Goal: Task Accomplishment & Management: Manage account settings

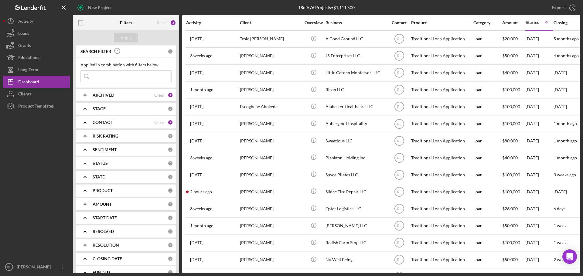
click at [128, 121] on div "CONTACT" at bounding box center [124, 122] width 62 height 5
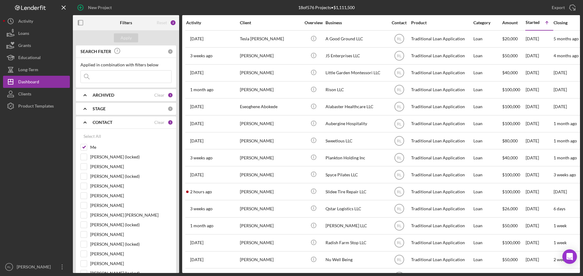
click at [117, 122] on div "CONTACT" at bounding box center [124, 122] width 62 height 5
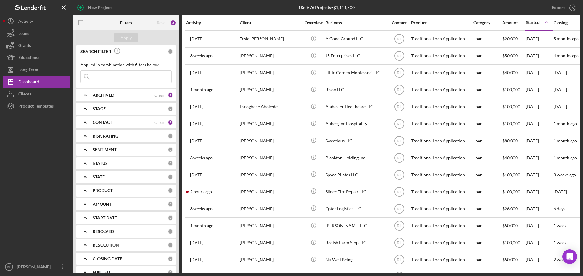
click at [113, 95] on b "ARCHIVED" at bounding box center [104, 95] width 22 height 5
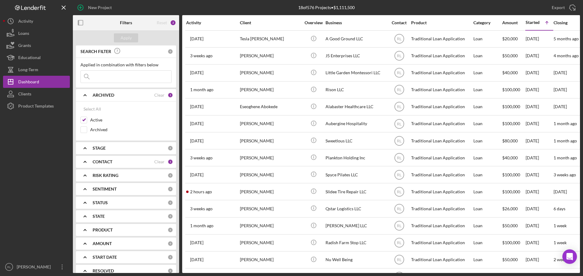
click at [113, 93] on b "ARCHIVED" at bounding box center [104, 95] width 22 height 5
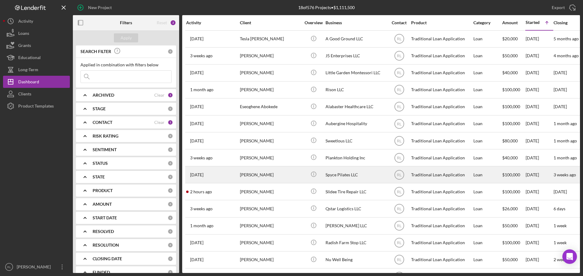
click at [277, 179] on div "[PERSON_NAME]" at bounding box center [270, 175] width 61 height 16
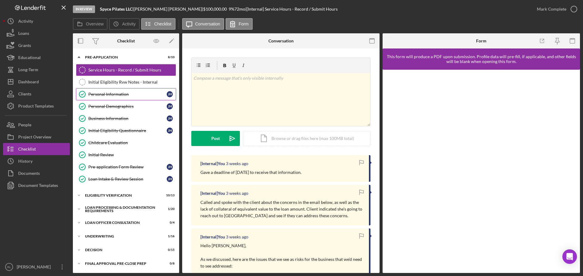
click at [128, 94] on div "Personal Information" at bounding box center [127, 94] width 78 height 5
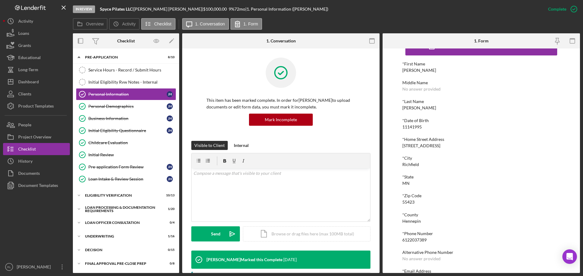
scroll to position [33, 0]
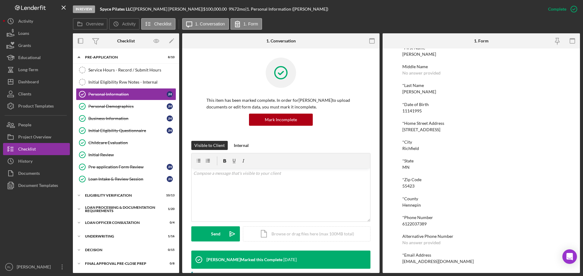
click at [420, 262] on div "[EMAIL_ADDRESS][DOMAIN_NAME]" at bounding box center [437, 261] width 71 height 5
copy div "[EMAIL_ADDRESS][DOMAIN_NAME] Logo-Reversed Created with Sketch. Icon/Menu Close…"
click at [134, 74] on link "Service Hours - Record / Submit Hours Service Hours - Record / Submit Hours" at bounding box center [126, 70] width 100 height 12
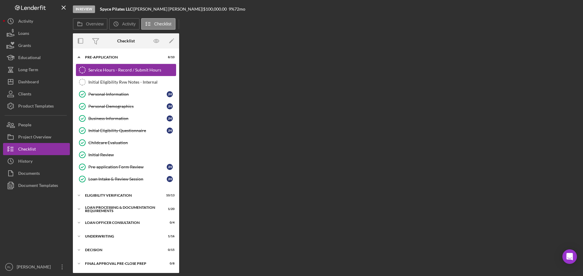
click at [134, 74] on link "Service Hours - Record / Submit Hours Service Hours - Record / Submit Hours" at bounding box center [126, 70] width 100 height 12
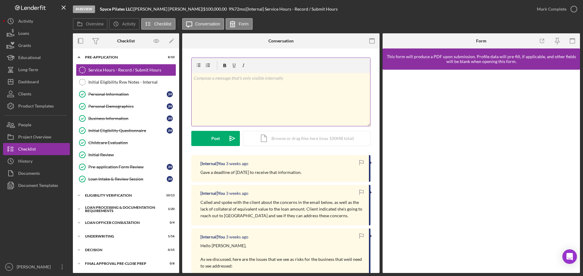
click at [280, 114] on div "v Color teal Color pink Remove color Add row above Add row below Add column bef…" at bounding box center [280, 99] width 178 height 53
click at [297, 94] on div "v Color teal Color pink Remove color Add row above Add row below Add column bef…" at bounding box center [280, 99] width 178 height 53
click at [32, 85] on div "Dashboard" at bounding box center [28, 83] width 21 height 14
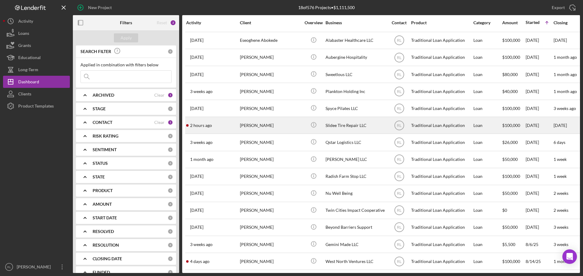
scroll to position [71, 0]
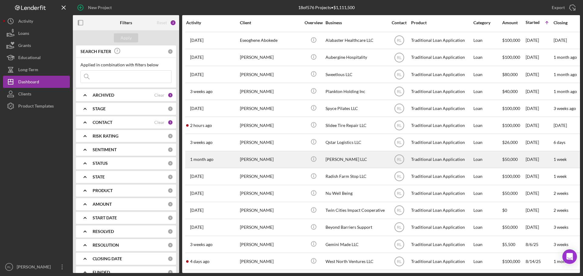
click at [281, 155] on div "[PERSON_NAME]" at bounding box center [270, 160] width 61 height 16
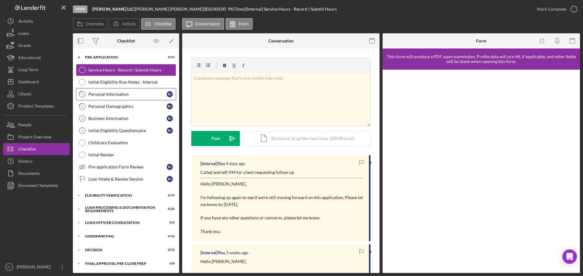
click at [130, 95] on div "Personal Information" at bounding box center [127, 94] width 78 height 5
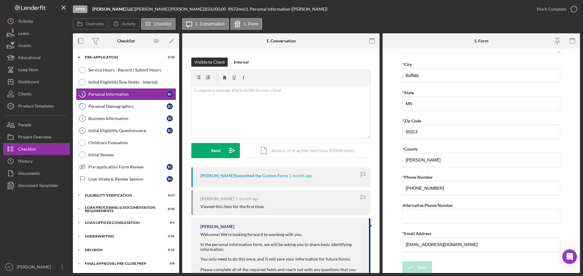
scroll to position [149, 0]
drag, startPoint x: 464, startPoint y: 188, endPoint x: 378, endPoint y: 180, distance: 85.9
click at [378, 180] on div "Overview Internal Workflow Stage Open Icon/Dropdown Arrow Archive (can unarchiv…" at bounding box center [326, 153] width 507 height 240
click at [112, 70] on div "Service Hours - Record / Submit Hours" at bounding box center [131, 70] width 87 height 5
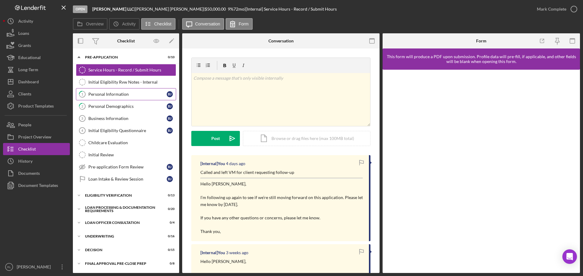
click at [112, 94] on div "Personal Information" at bounding box center [127, 94] width 78 height 5
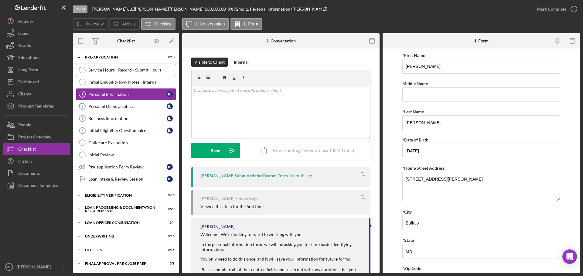
click at [143, 64] on link "Service Hours - Record / Submit Hours Service Hours - Record / Submit Hours" at bounding box center [126, 70] width 100 height 12
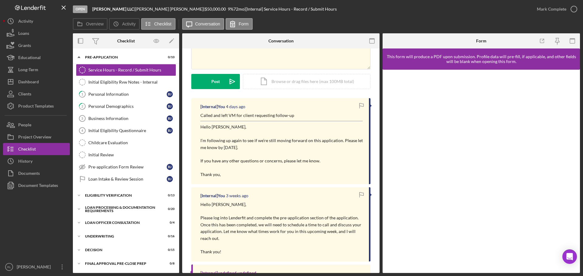
scroll to position [61, 0]
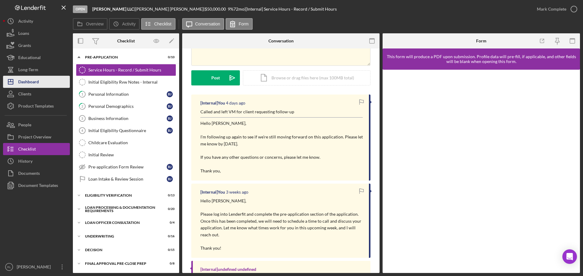
click at [43, 86] on button "Icon/Dashboard Dashboard" at bounding box center [36, 82] width 67 height 12
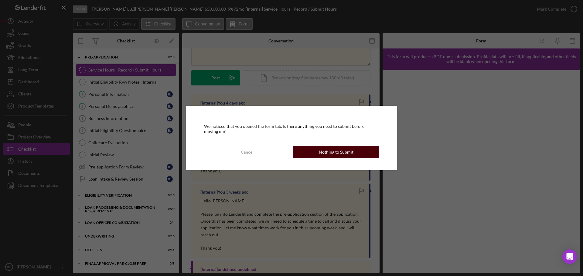
click at [327, 155] on div "Nothing to Submit" at bounding box center [336, 152] width 35 height 12
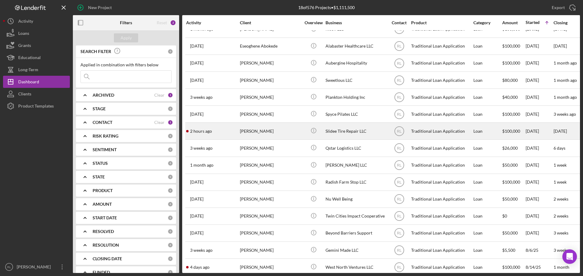
scroll to position [71, 0]
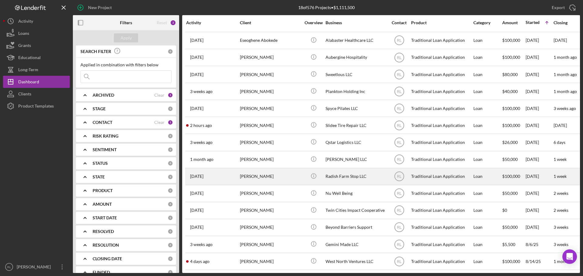
click at [284, 176] on div "[PERSON_NAME]" at bounding box center [270, 177] width 61 height 16
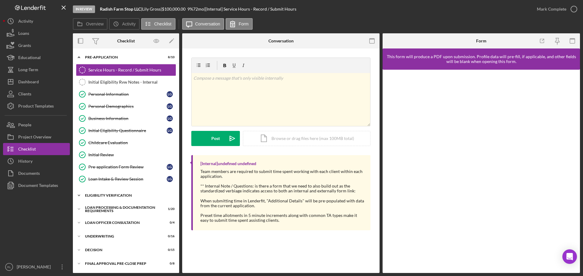
click at [120, 198] on div "Icon/Expander Eligibility Verification 11 / 13" at bounding box center [126, 196] width 106 height 12
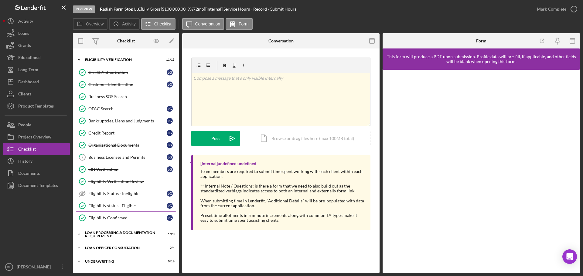
scroll to position [152, 0]
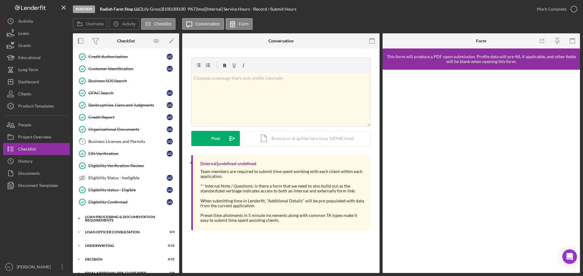
click at [123, 218] on div "Loan Processing & Documentation Requirements" at bounding box center [128, 218] width 86 height 7
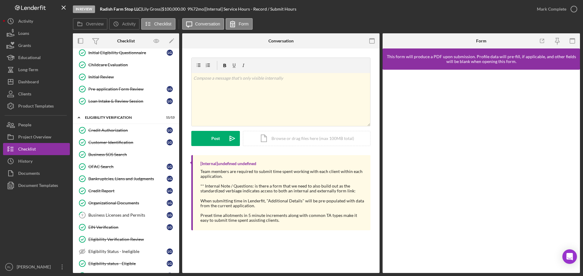
scroll to position [0, 0]
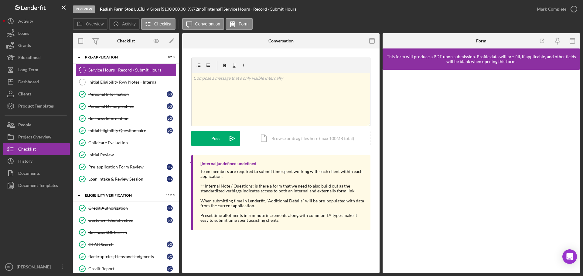
click at [125, 70] on div "Service Hours - Record / Submit Hours" at bounding box center [131, 70] width 87 height 5
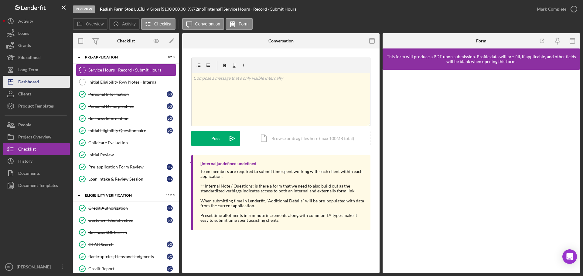
click at [29, 83] on div "Dashboard" at bounding box center [28, 83] width 21 height 14
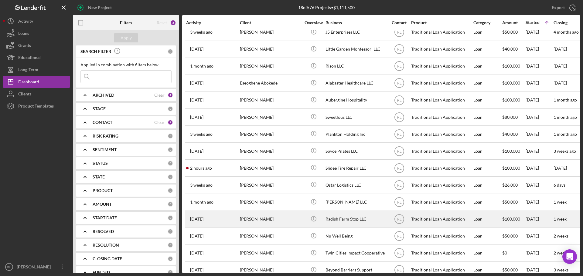
scroll to position [71, 0]
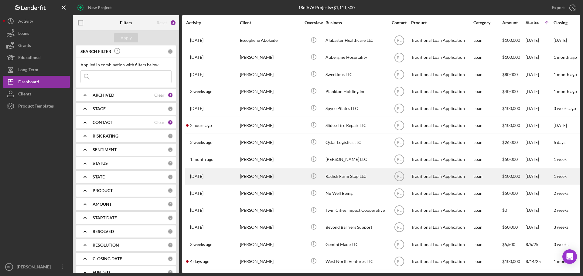
click at [280, 174] on div "[PERSON_NAME]" at bounding box center [270, 177] width 61 height 16
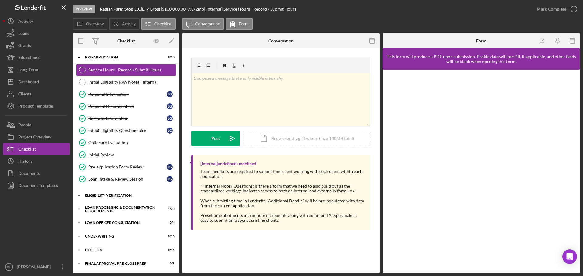
click at [113, 196] on div "Eligibility Verification" at bounding box center [128, 196] width 86 height 4
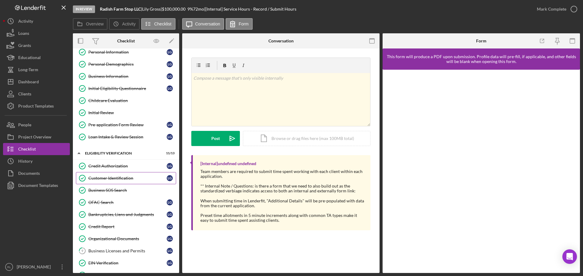
scroll to position [121, 0]
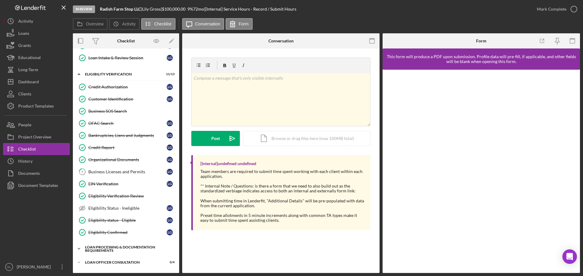
click at [105, 248] on div "Loan Processing & Documentation Requirements" at bounding box center [128, 249] width 86 height 7
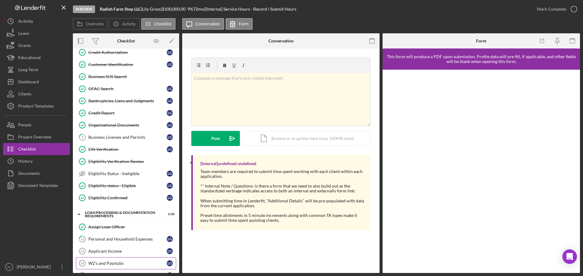
scroll to position [212, 0]
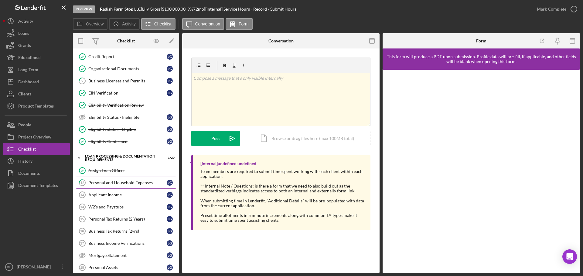
click at [117, 179] on link "12 Personal and Household Expenses L G" at bounding box center [126, 183] width 100 height 12
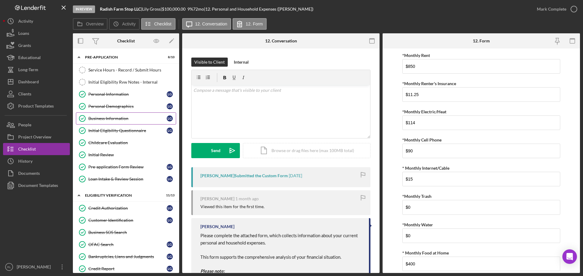
click at [132, 119] on div "Business Information" at bounding box center [127, 118] width 78 height 5
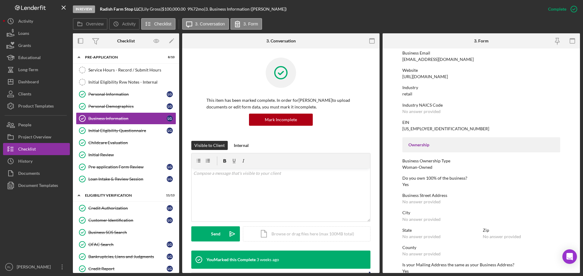
scroll to position [121, 0]
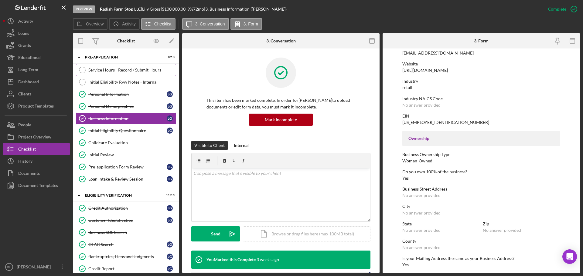
click at [119, 72] on div "Service Hours - Record / Submit Hours" at bounding box center [131, 70] width 87 height 5
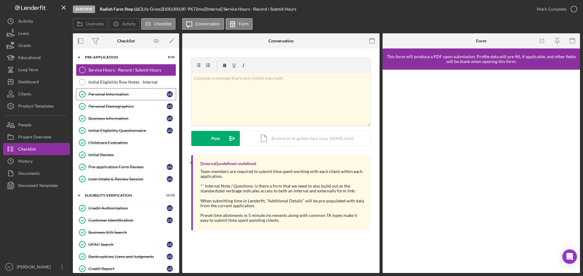
click at [120, 92] on div "Personal Information" at bounding box center [127, 94] width 78 height 5
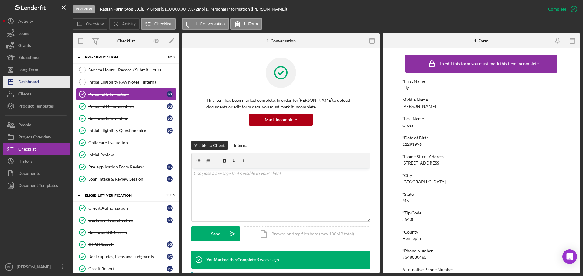
click at [34, 83] on div "Dashboard" at bounding box center [28, 83] width 21 height 14
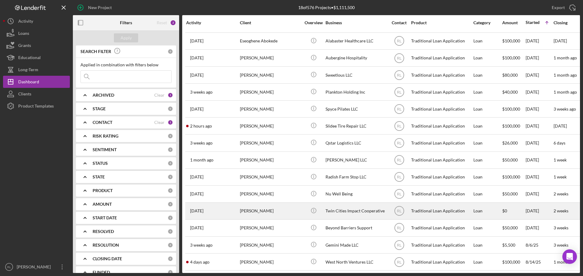
scroll to position [71, 0]
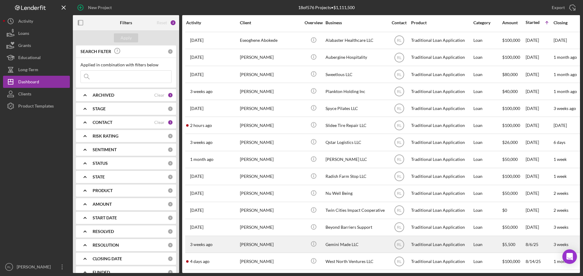
click at [279, 238] on div "[PERSON_NAME]" at bounding box center [270, 245] width 61 height 16
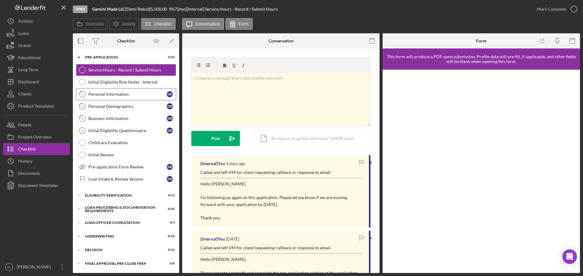
click at [116, 98] on link "1 Personal Information D R" at bounding box center [126, 94] width 100 height 12
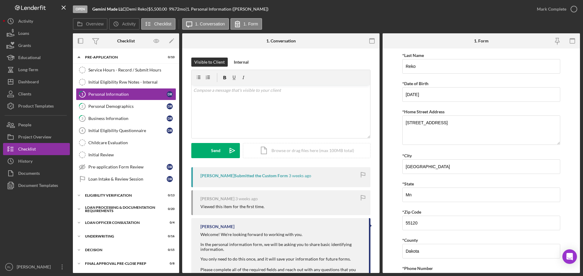
scroll to position [149, 0]
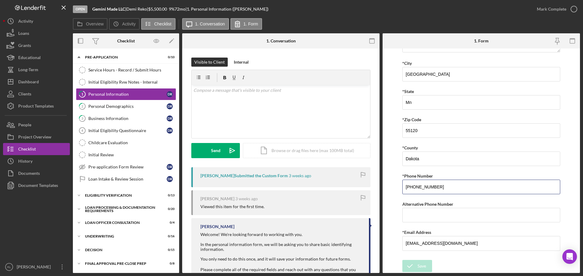
drag, startPoint x: 409, startPoint y: 188, endPoint x: 384, endPoint y: 188, distance: 24.3
click at [384, 188] on form "*First Name [PERSON_NAME] Middle Name [PERSON_NAME] *Last Name Reko *Date of Bi…" at bounding box center [480, 161] width 197 height 225
click at [49, 82] on button "Icon/Dashboard Dashboard" at bounding box center [36, 82] width 67 height 12
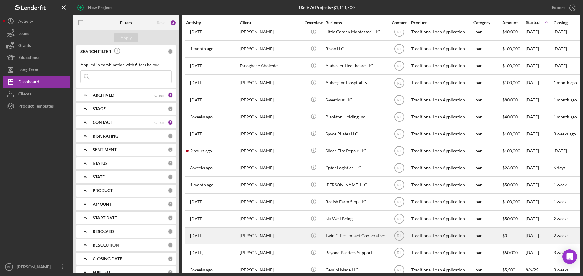
scroll to position [71, 0]
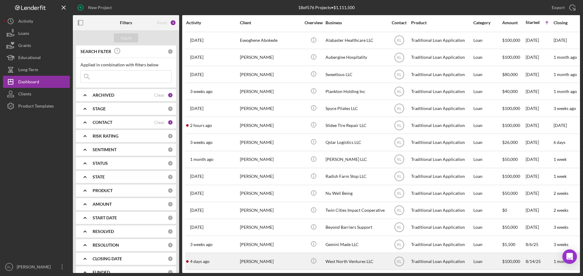
click at [281, 254] on div "[PERSON_NAME]" at bounding box center [270, 262] width 61 height 16
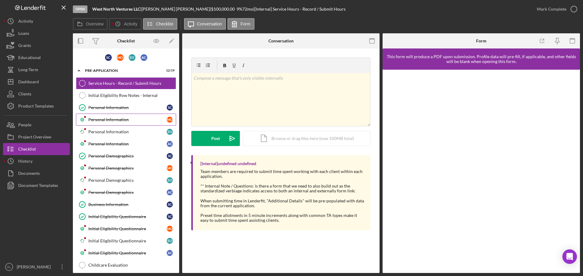
click at [123, 122] on div "Personal Information" at bounding box center [127, 119] width 78 height 5
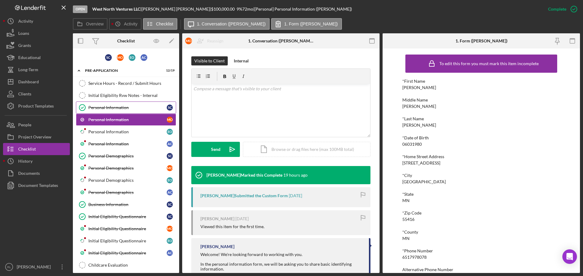
scroll to position [91, 0]
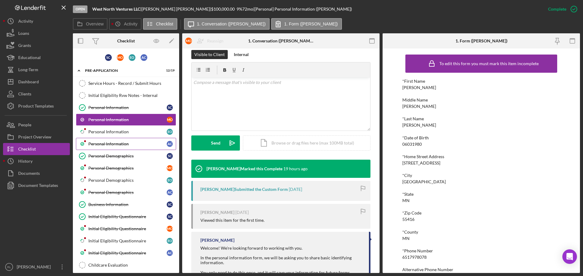
click at [121, 145] on div "Personal Information" at bounding box center [127, 144] width 78 height 5
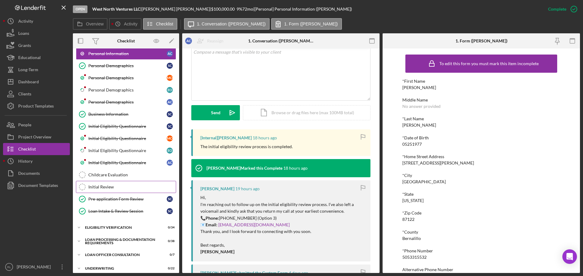
scroll to position [91, 0]
click at [117, 227] on div "Eligibility Verification" at bounding box center [128, 227] width 86 height 4
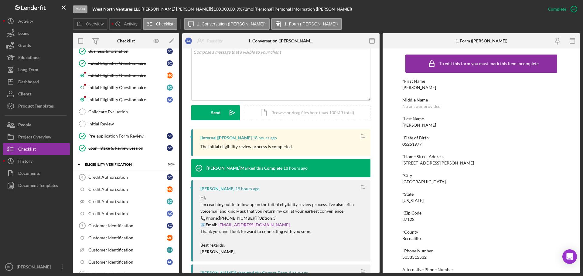
scroll to position [121, 0]
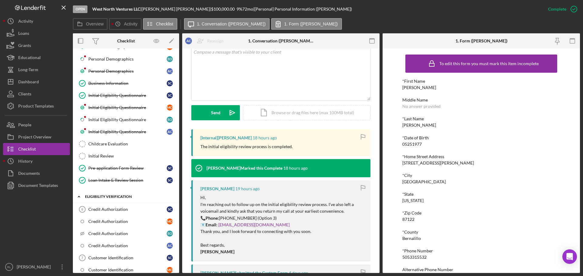
click at [109, 199] on div "Icon/Expander Eligibility Verification 0 / 34" at bounding box center [126, 197] width 106 height 12
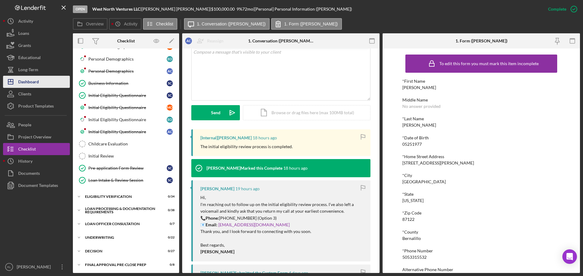
click at [38, 83] on div "Dashboard" at bounding box center [28, 83] width 21 height 14
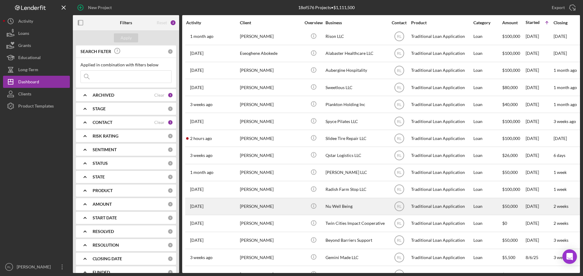
scroll to position [71, 0]
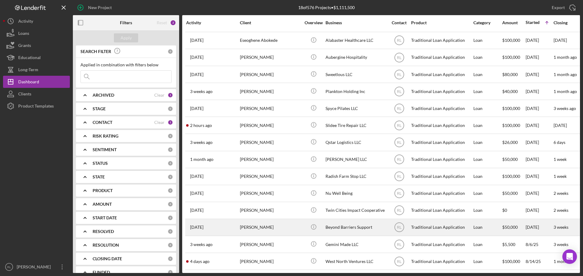
click at [276, 220] on div "[PERSON_NAME]" at bounding box center [270, 228] width 61 height 16
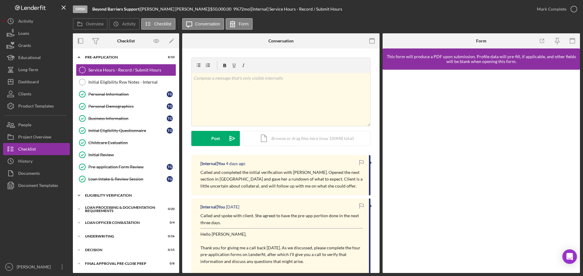
click at [98, 190] on div "Icon/Expander Eligibility Verification 0 / 13" at bounding box center [126, 196] width 106 height 12
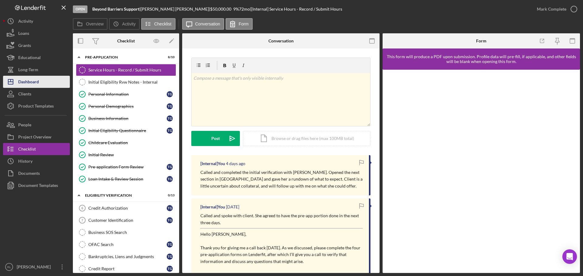
click at [36, 85] on div "Dashboard" at bounding box center [28, 83] width 21 height 14
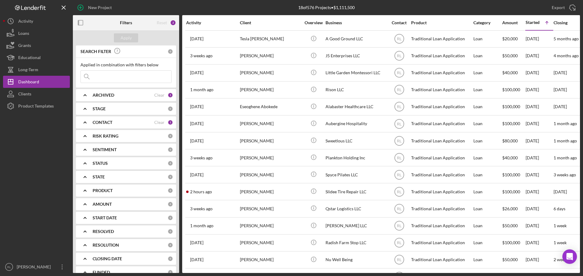
click at [111, 123] on b "CONTACT" at bounding box center [103, 122] width 20 height 5
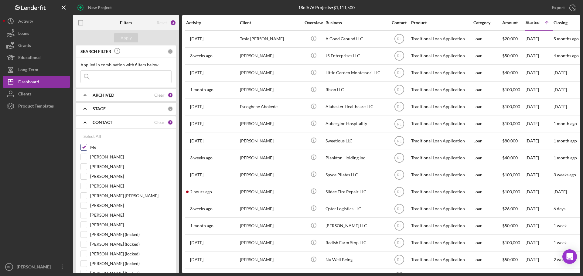
click at [83, 149] on input "Me" at bounding box center [84, 147] width 6 height 6
checkbox input "false"
click at [83, 175] on input "[PERSON_NAME]" at bounding box center [84, 177] width 6 height 6
click at [129, 39] on div "Apply" at bounding box center [125, 37] width 11 height 9
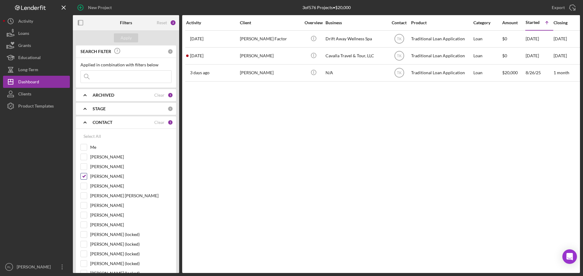
click at [83, 180] on input "[PERSON_NAME]" at bounding box center [84, 177] width 6 height 6
checkbox input "false"
click at [86, 154] on input "[PERSON_NAME]" at bounding box center [84, 157] width 6 height 6
click at [123, 35] on div "Apply" at bounding box center [125, 37] width 11 height 9
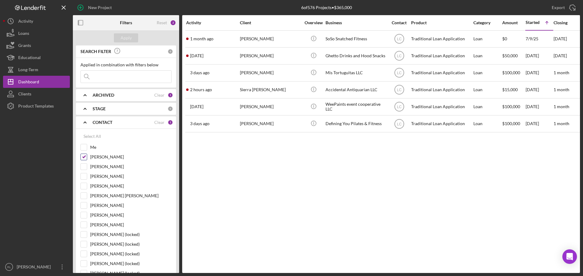
click at [82, 158] on input "[PERSON_NAME]" at bounding box center [84, 157] width 6 height 6
checkbox input "false"
click at [84, 223] on input "[PERSON_NAME]" at bounding box center [84, 225] width 6 height 6
click at [129, 36] on div "Apply" at bounding box center [125, 37] width 11 height 9
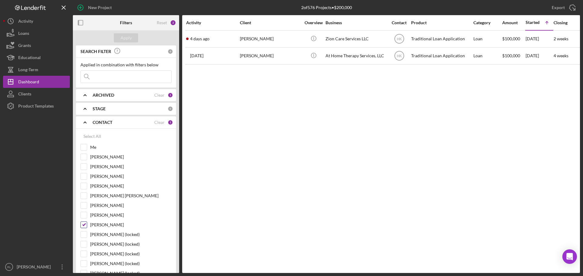
click at [83, 227] on input "[PERSON_NAME]" at bounding box center [84, 225] width 6 height 6
checkbox input "false"
click at [84, 216] on input "[PERSON_NAME]" at bounding box center [84, 215] width 6 height 6
click at [129, 35] on div "Apply" at bounding box center [125, 37] width 11 height 9
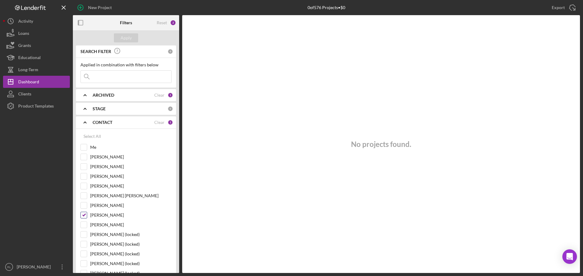
click at [81, 215] on input "[PERSON_NAME]" at bounding box center [84, 215] width 6 height 6
checkbox input "false"
click at [84, 205] on input "[PERSON_NAME]" at bounding box center [84, 206] width 6 height 6
checkbox input "true"
click at [130, 37] on div "Apply" at bounding box center [125, 37] width 11 height 9
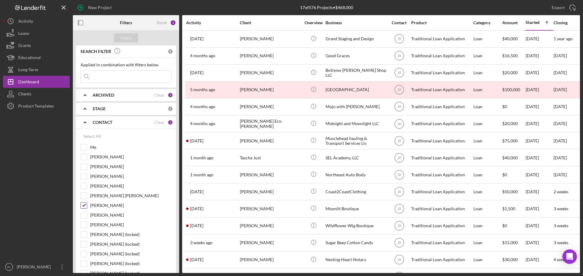
click at [89, 204] on div "[PERSON_NAME]" at bounding box center [125, 207] width 91 height 10
click at [84, 194] on input "[PERSON_NAME] [PERSON_NAME]" at bounding box center [84, 196] width 6 height 6
checkbox input "true"
click at [83, 202] on div "[PERSON_NAME] [PERSON_NAME]" at bounding box center [125, 198] width 91 height 10
click at [82, 205] on input "[PERSON_NAME]" at bounding box center [84, 206] width 6 height 6
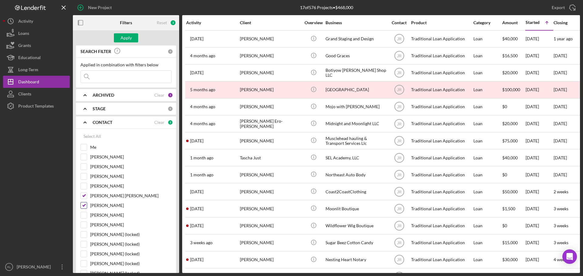
checkbox input "false"
click at [127, 37] on div "Apply" at bounding box center [125, 37] width 11 height 9
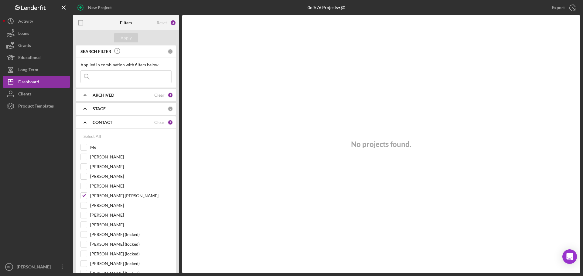
click at [80, 193] on div "Select All Me [PERSON_NAME] [PERSON_NAME] [PERSON_NAME] [PERSON_NAME] [PERSON_N…" at bounding box center [126, 207] width 100 height 156
click at [82, 195] on input "[PERSON_NAME] [PERSON_NAME]" at bounding box center [84, 196] width 6 height 6
checkbox input "false"
click at [112, 74] on input at bounding box center [126, 77] width 90 height 12
type input "Nest"
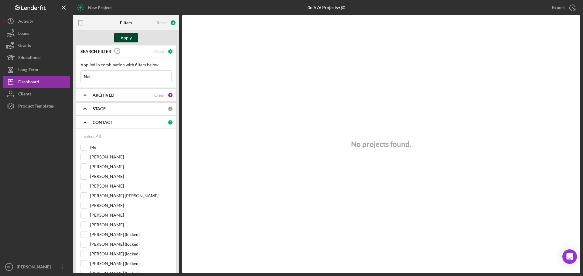
click at [131, 39] on div "Apply" at bounding box center [125, 37] width 11 height 9
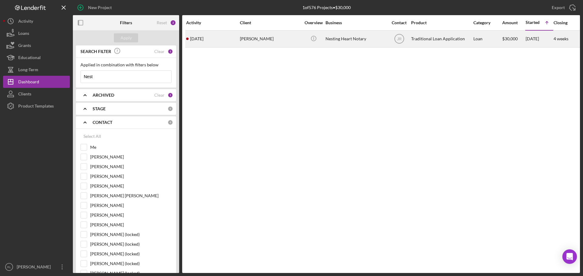
click at [288, 37] on div "[PERSON_NAME]" at bounding box center [270, 39] width 61 height 16
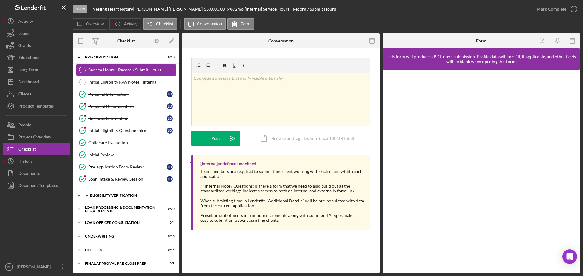
click at [117, 196] on div "Eligibility Verification" at bounding box center [130, 196] width 81 height 4
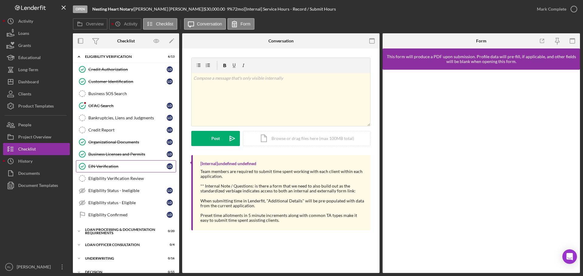
scroll to position [152, 0]
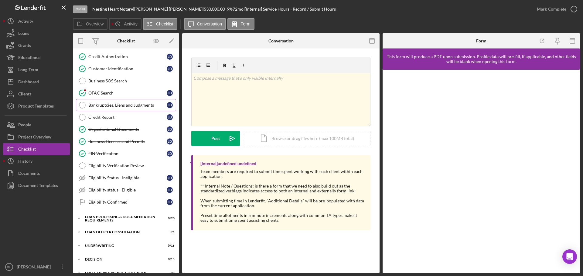
click at [117, 106] on div "Bankruptcies, Liens and Judgments" at bounding box center [127, 105] width 78 height 5
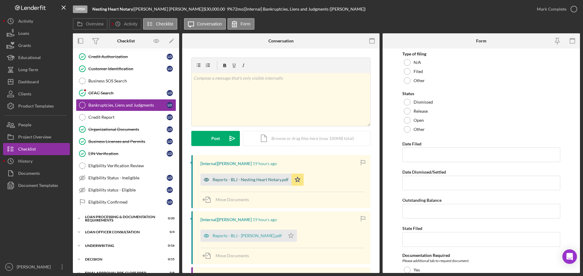
click at [242, 179] on div "Reports - BLJ - Nesting Heart Notary.pdf" at bounding box center [250, 180] width 76 height 5
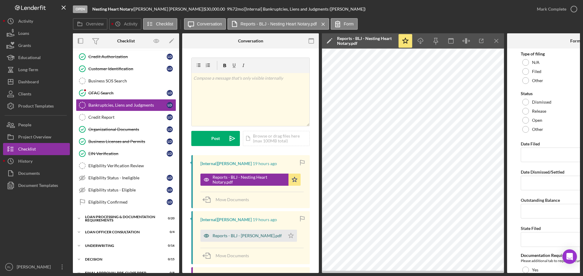
click at [228, 240] on div "Reports - BLJ - [PERSON_NAME].pdf" at bounding box center [242, 236] width 84 height 12
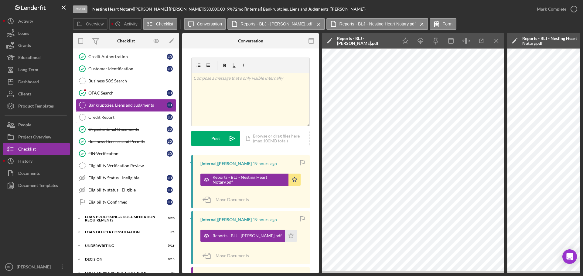
click at [112, 117] on div "Credit Report" at bounding box center [127, 117] width 78 height 5
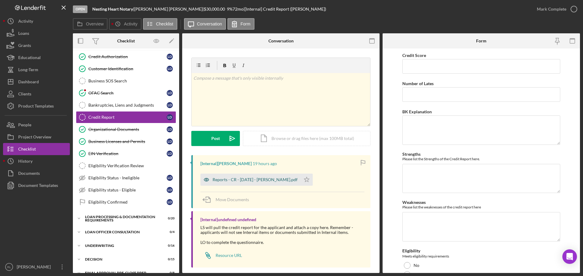
click at [249, 181] on div "Reports - CR - [DATE] - [PERSON_NAME].pdf" at bounding box center [254, 180] width 85 height 5
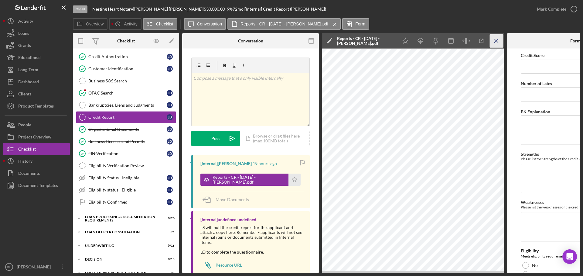
click at [497, 41] on icon "Icon/Menu Close" at bounding box center [496, 41] width 14 height 14
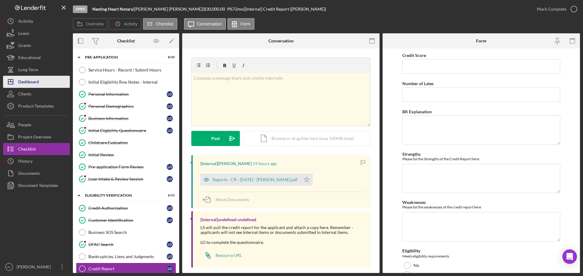
click at [30, 82] on div "Dashboard" at bounding box center [28, 83] width 21 height 14
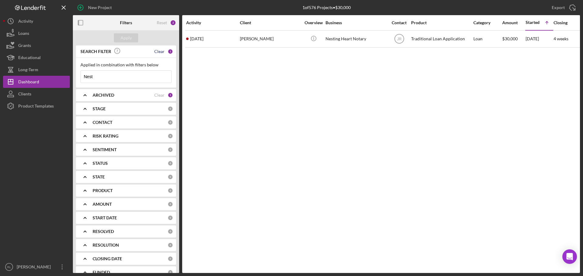
click at [158, 52] on div "Clear" at bounding box center [159, 51] width 10 height 5
click at [109, 126] on div "CONTACT 0" at bounding box center [133, 123] width 80 height 12
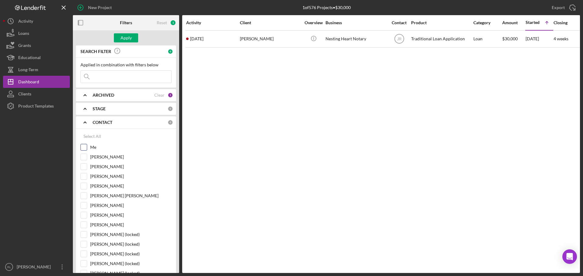
click at [92, 148] on label "Me" at bounding box center [130, 147] width 81 height 6
click at [87, 148] on input "Me" at bounding box center [84, 147] width 6 height 6
checkbox input "true"
click at [127, 39] on div "Apply" at bounding box center [125, 37] width 11 height 9
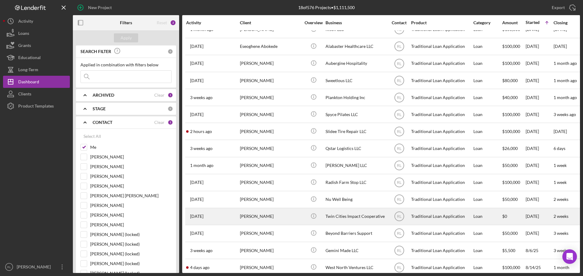
scroll to position [71, 0]
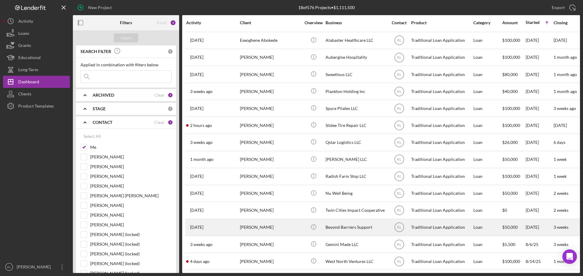
click at [285, 229] on div "[PERSON_NAME]" at bounding box center [270, 228] width 61 height 16
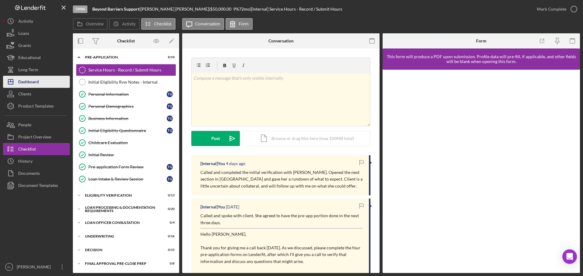
click at [36, 80] on div "Dashboard" at bounding box center [28, 83] width 21 height 14
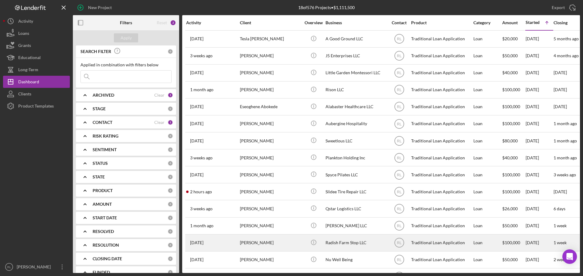
scroll to position [71, 0]
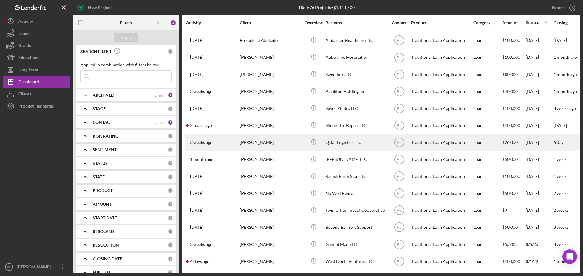
click at [285, 141] on div "[PERSON_NAME]" at bounding box center [270, 142] width 61 height 16
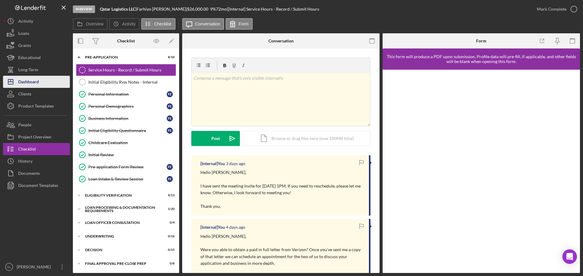
click at [37, 81] on div "Dashboard" at bounding box center [28, 83] width 21 height 14
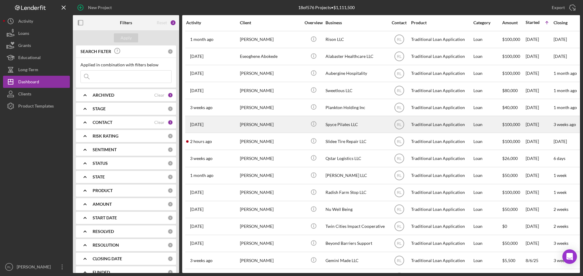
scroll to position [41, 0]
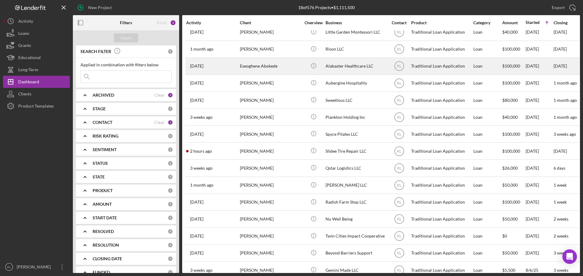
click at [294, 74] on div "Eseoghene Abokede" at bounding box center [270, 66] width 61 height 16
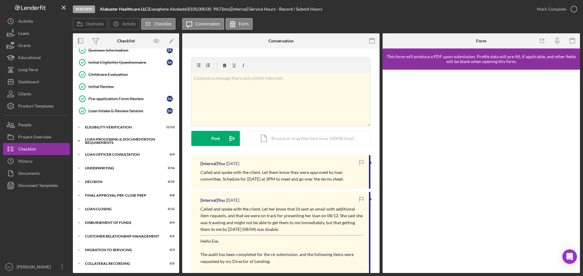
click at [113, 139] on div "Loan Processing & Documentation Requirements" at bounding box center [128, 141] width 86 height 7
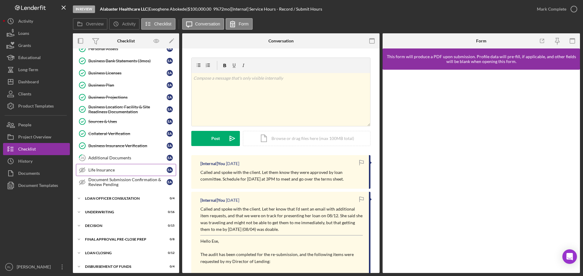
scroll to position [281, 0]
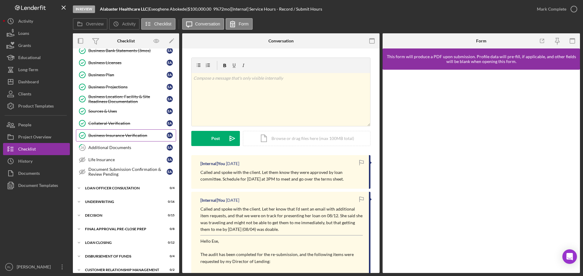
click at [127, 136] on div "Business Insurance Verification" at bounding box center [127, 135] width 78 height 5
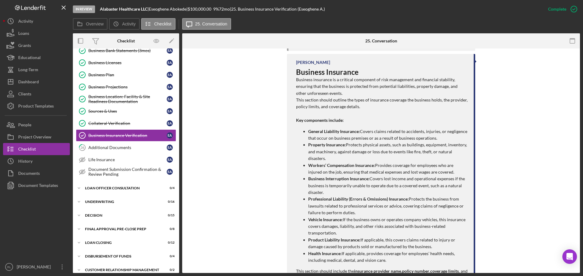
scroll to position [359, 0]
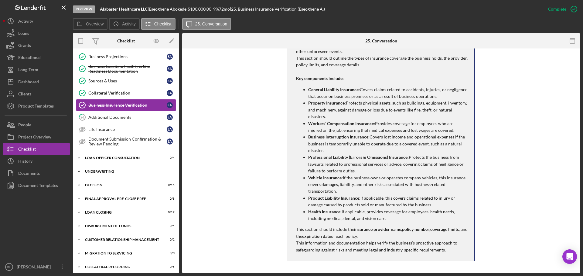
click at [114, 168] on div "Icon/Expander Underwriting 0 / 16" at bounding box center [126, 172] width 106 height 12
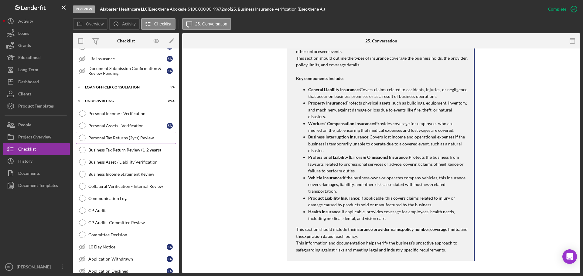
scroll to position [372, 0]
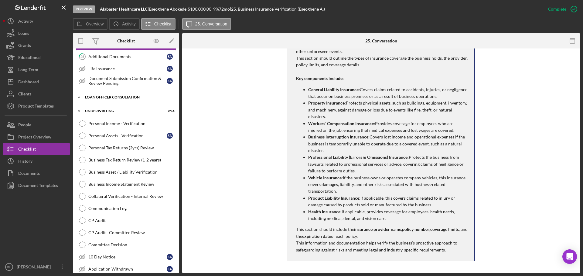
click at [117, 96] on div "Loan Officer Consultation" at bounding box center [128, 98] width 86 height 4
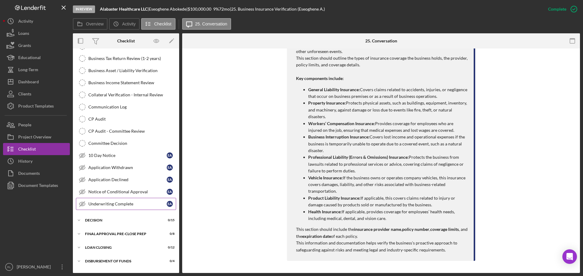
scroll to position [564, 0]
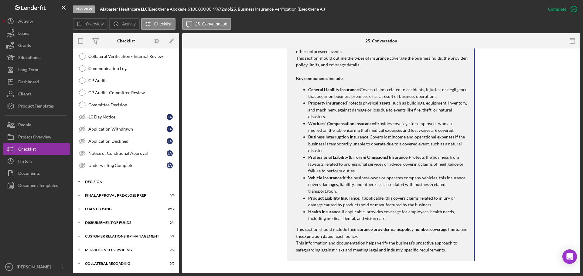
click at [110, 179] on div "Icon/Expander Decision 0 / 15" at bounding box center [126, 182] width 106 height 12
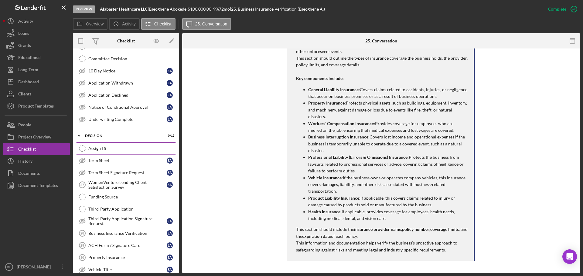
scroll to position [624, 0]
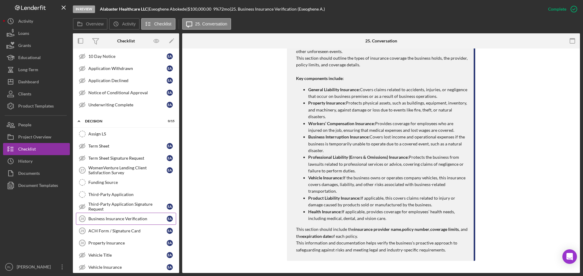
click at [127, 222] on link "Business Insurance Verification 28 Business Insurance Verification E A" at bounding box center [126, 219] width 100 height 12
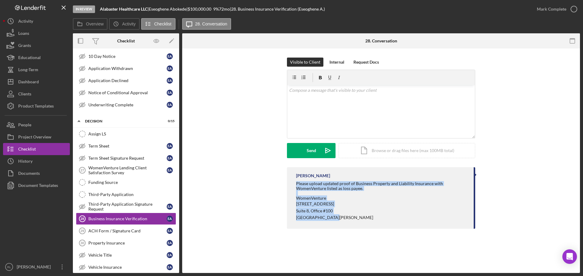
drag, startPoint x: 296, startPoint y: 184, endPoint x: 372, endPoint y: 221, distance: 85.1
click at [372, 221] on div "[PERSON_NAME] Please upload updated proof of Business Property and Liability In…" at bounding box center [381, 198] width 188 height 62
click at [372, 221] on p "[GEOGRAPHIC_DATA][PERSON_NAME]" at bounding box center [381, 218] width 171 height 7
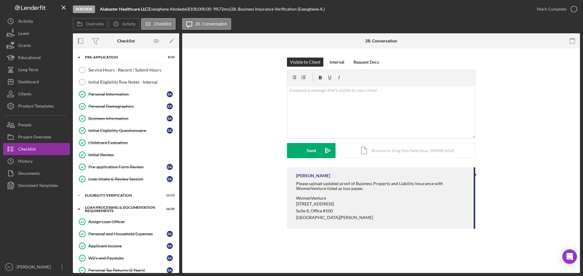
drag, startPoint x: 121, startPoint y: 117, endPoint x: 175, endPoint y: 137, distance: 57.3
click at [121, 117] on div "Business Information" at bounding box center [127, 118] width 78 height 5
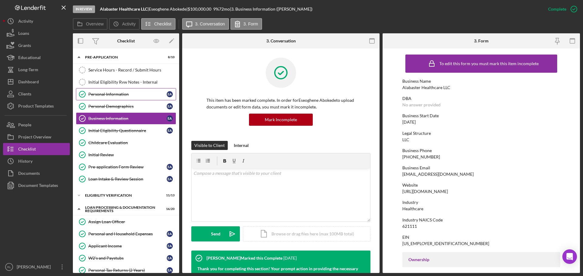
click at [119, 99] on link "Personal Information Personal Information E A" at bounding box center [126, 94] width 100 height 12
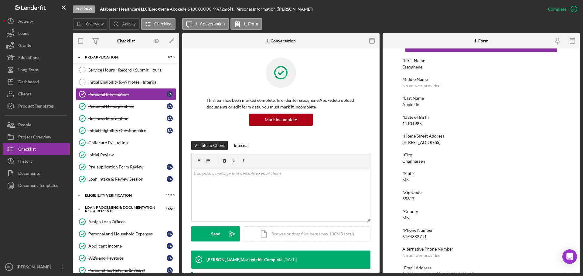
scroll to position [30, 0]
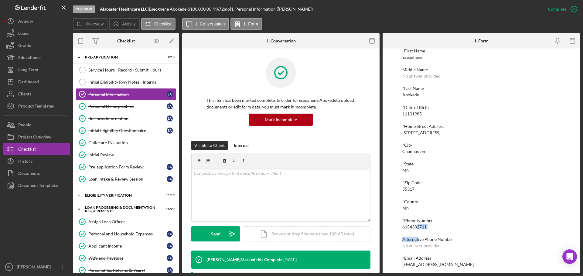
click at [417, 229] on div "*First Name Eseoghene Middle Name No answer provided *Last Name Abokede *Date o…" at bounding box center [481, 158] width 158 height 219
click at [417, 229] on div "6154382711" at bounding box center [414, 227] width 24 height 5
click at [417, 226] on div "6154382711" at bounding box center [414, 227] width 24 height 5
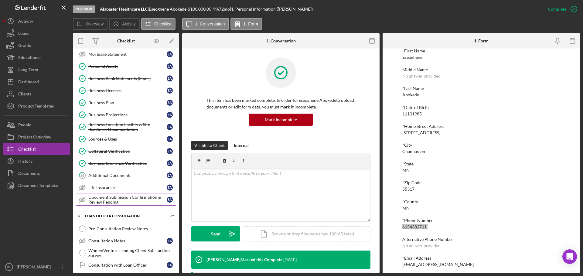
scroll to position [273, 0]
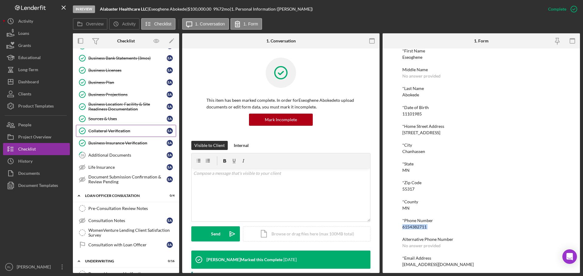
click at [122, 130] on div "Collateral Verification" at bounding box center [127, 131] width 78 height 5
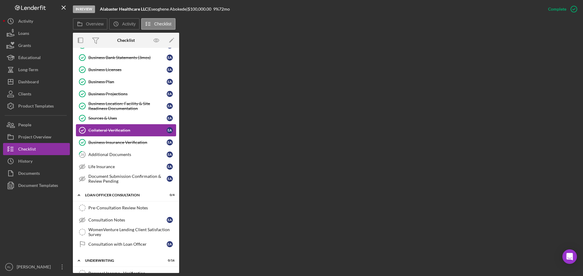
drag, startPoint x: 98, startPoint y: 118, endPoint x: 116, endPoint y: 127, distance: 20.0
click at [98, 118] on div "Sources & Uses" at bounding box center [127, 118] width 78 height 5
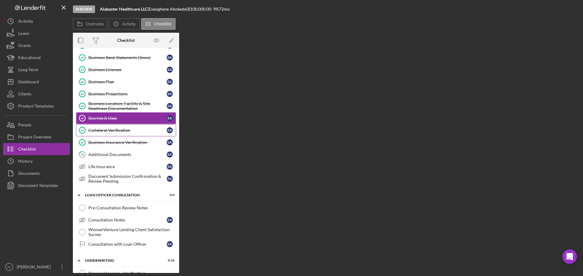
click at [119, 131] on div "Collateral Verification" at bounding box center [127, 130] width 78 height 5
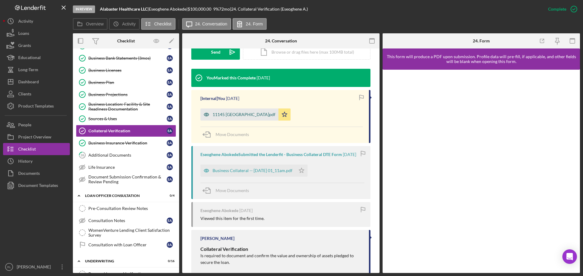
click at [224, 115] on div "11145 [GEOGRAPHIC_DATA]pdf" at bounding box center [243, 114] width 63 height 5
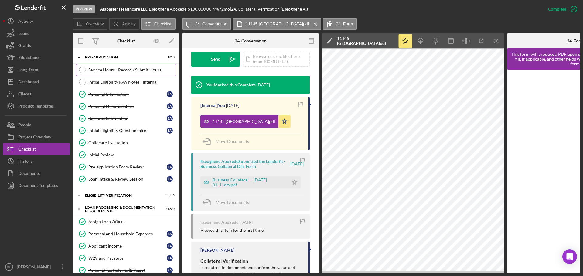
click at [127, 66] on link "Service Hours - Record / Submit Hours Service Hours - Record / Submit Hours" at bounding box center [126, 70] width 100 height 12
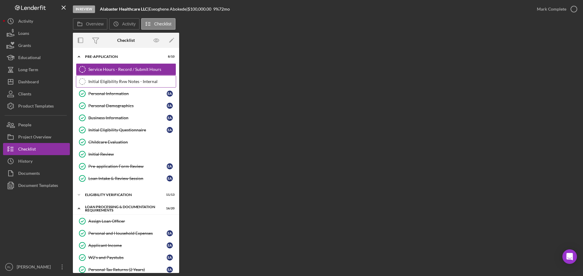
click at [134, 84] on div "Initial Eligibility Rvw Notes - Internal" at bounding box center [131, 81] width 87 height 5
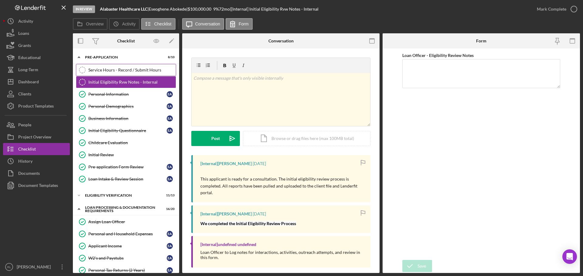
click at [135, 71] on div "Service Hours - Record / Submit Hours" at bounding box center [131, 70] width 87 height 5
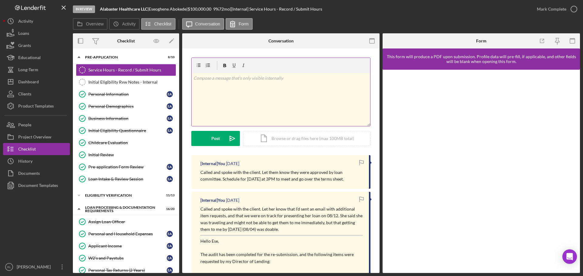
click at [256, 111] on div "v Color teal Color pink Remove color Add row above Add row below Add column bef…" at bounding box center [280, 99] width 178 height 53
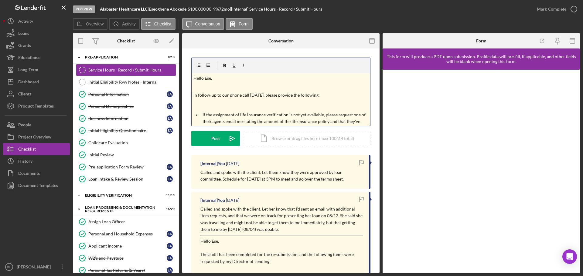
scroll to position [50, 0]
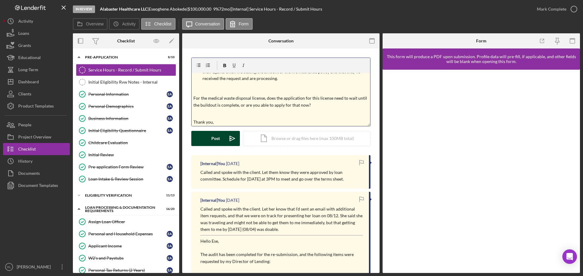
click at [212, 138] on div "Post" at bounding box center [215, 138] width 8 height 15
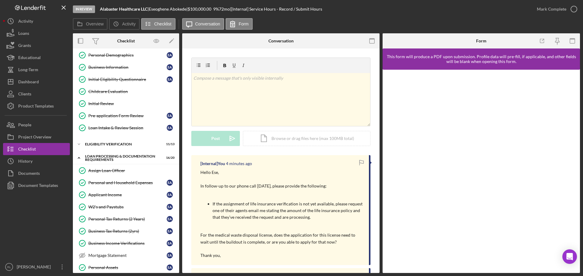
scroll to position [0, 0]
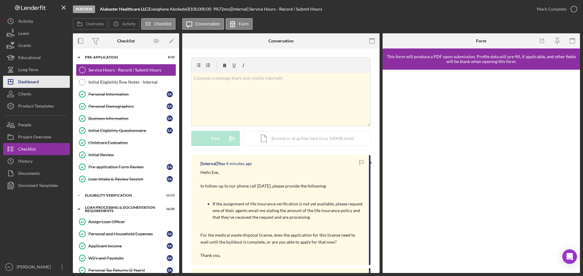
click at [39, 82] on button "Icon/Dashboard Dashboard" at bounding box center [36, 82] width 67 height 12
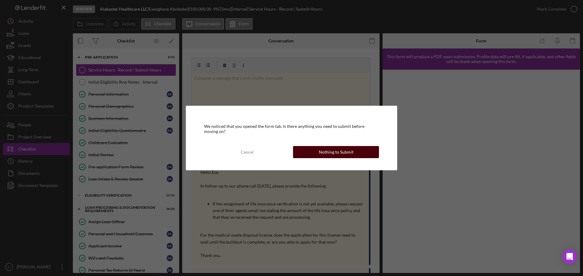
click at [341, 152] on div "Nothing to Submit" at bounding box center [336, 152] width 35 height 12
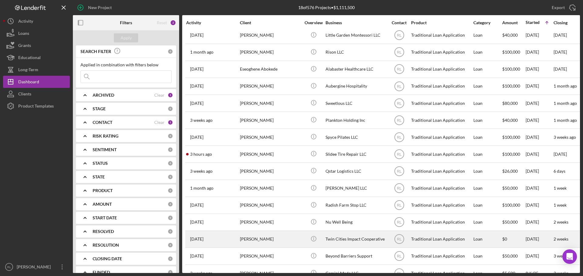
scroll to position [71, 0]
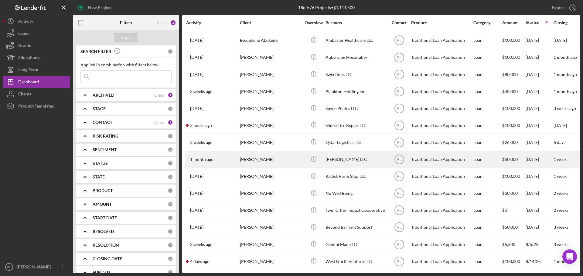
click at [284, 155] on div "[PERSON_NAME]" at bounding box center [270, 160] width 61 height 16
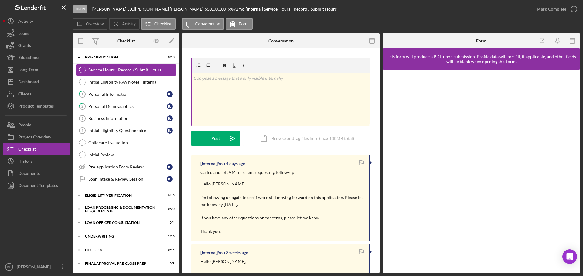
click at [218, 89] on div "v Color teal Color pink Remove color Add row above Add row below Add column bef…" at bounding box center [280, 99] width 178 height 53
copy span "v Color teal Color pink Remove color Add row above Add row below Add column bef…"
click at [116, 92] on div "Personal Information" at bounding box center [127, 94] width 78 height 5
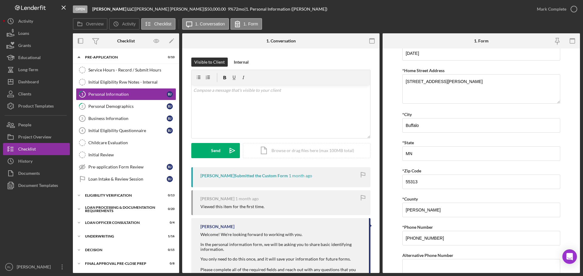
scroll to position [149, 0]
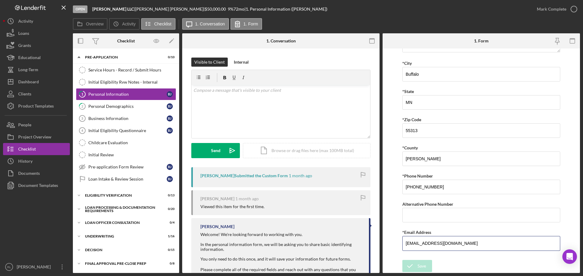
drag, startPoint x: 477, startPoint y: 245, endPoint x: 352, endPoint y: 245, distance: 125.0
click at [353, 245] on div "Overview Internal Workflow Stage Open Icon/Dropdown Arrow Archive (can unarchiv…" at bounding box center [326, 153] width 507 height 240
click at [35, 84] on div "Dashboard" at bounding box center [28, 83] width 21 height 14
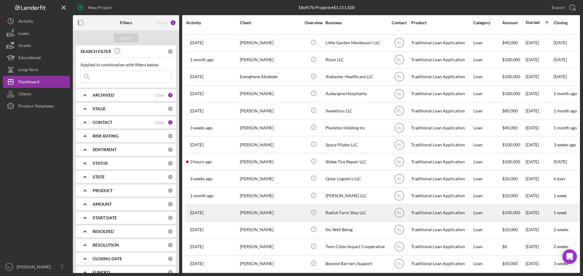
scroll to position [71, 0]
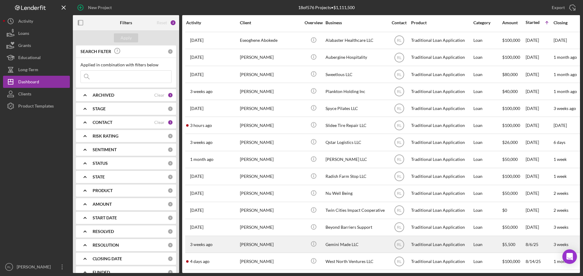
click at [274, 237] on div "[PERSON_NAME]" at bounding box center [270, 245] width 61 height 16
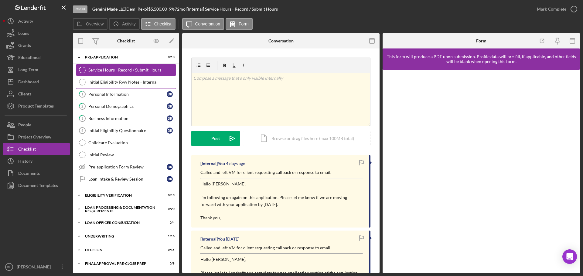
click at [127, 96] on div "Personal Information" at bounding box center [127, 94] width 78 height 5
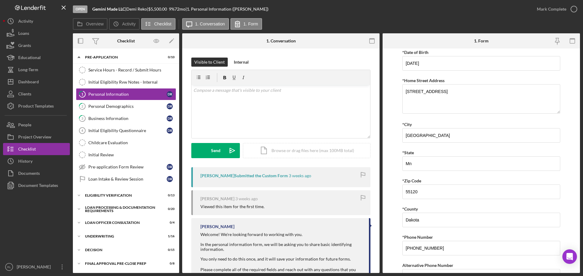
scroll to position [149, 0]
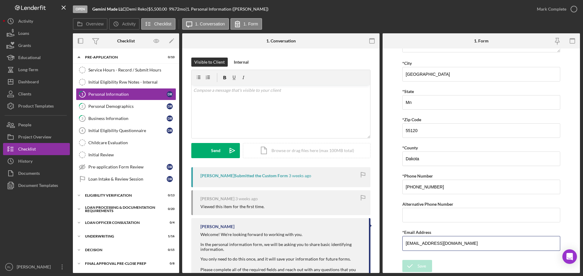
drag, startPoint x: 477, startPoint y: 240, endPoint x: 364, endPoint y: 243, distance: 113.8
click at [365, 243] on div "Overview Internal Workflow Stage Open Icon/Dropdown Arrow Archive (can unarchiv…" at bounding box center [326, 153] width 507 height 240
click at [35, 81] on div "Dashboard" at bounding box center [28, 83] width 21 height 14
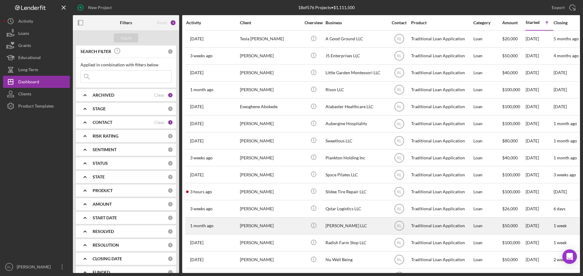
scroll to position [71, 0]
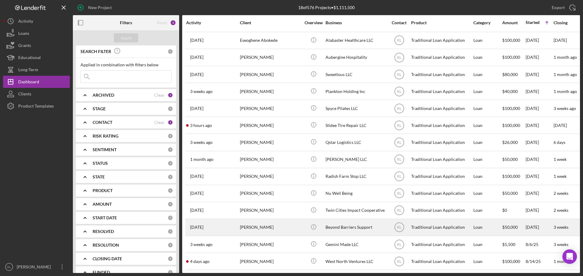
click at [277, 222] on div "[PERSON_NAME]" at bounding box center [270, 228] width 61 height 16
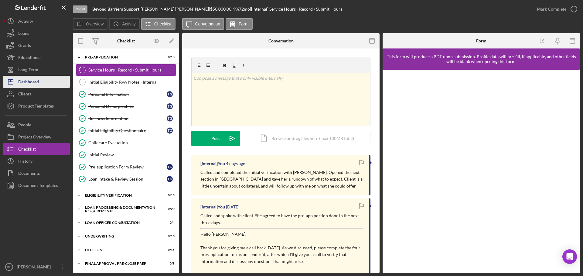
click at [36, 83] on div "Dashboard" at bounding box center [28, 83] width 21 height 14
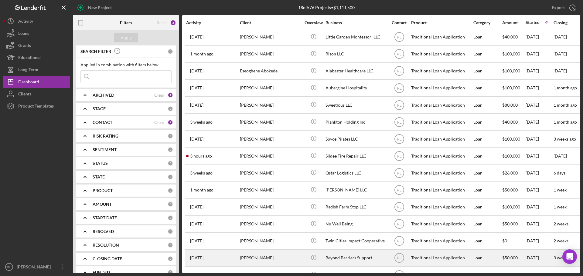
scroll to position [71, 0]
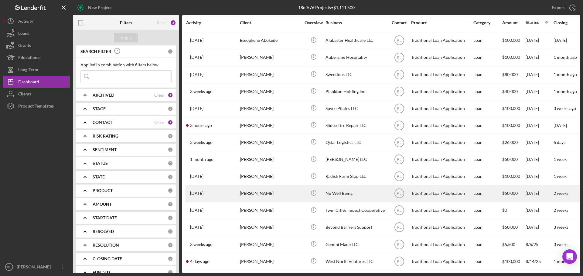
click at [286, 191] on div "[PERSON_NAME]" at bounding box center [270, 194] width 61 height 16
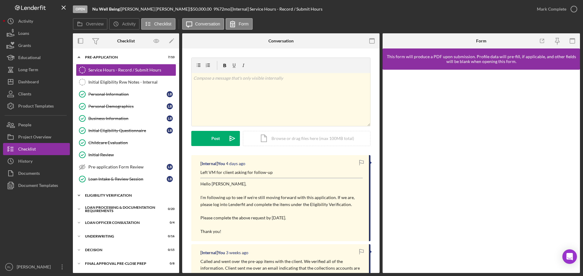
click at [118, 195] on div "Eligibility Verification" at bounding box center [128, 196] width 86 height 4
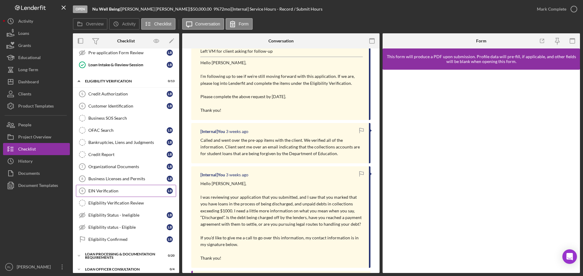
scroll to position [121, 0]
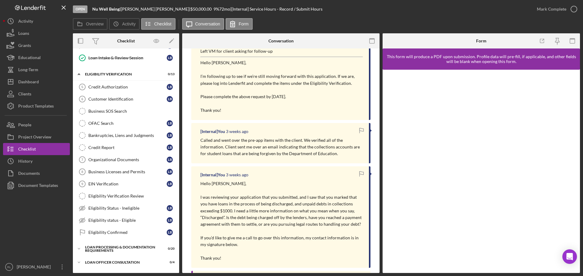
click at [289, 144] on p "Called and went over the pre-app items with the client. We verified all of the …" at bounding box center [281, 147] width 162 height 20
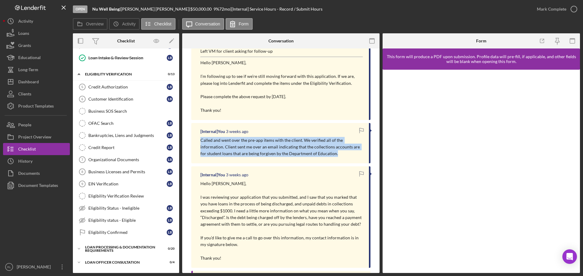
click at [289, 144] on p "Called and went over the pre-app items with the client. We verified all of the …" at bounding box center [281, 147] width 162 height 20
click at [261, 147] on p "Called and went over the pre-app items with the client. We verified all of the …" at bounding box center [281, 147] width 162 height 20
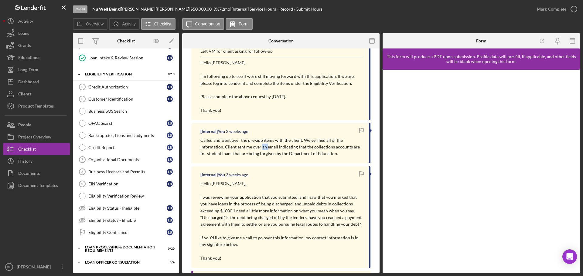
click at [261, 147] on p "Called and went over the pre-app items with the client. We verified all of the …" at bounding box center [281, 147] width 162 height 20
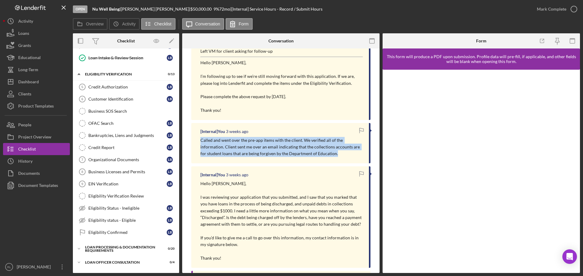
click at [261, 147] on p "Called and went over the pre-app items with the client. We verified all of the …" at bounding box center [281, 147] width 162 height 20
click at [271, 148] on p "Called and went over the pre-app items with the client. We verified all of the …" at bounding box center [281, 147] width 162 height 20
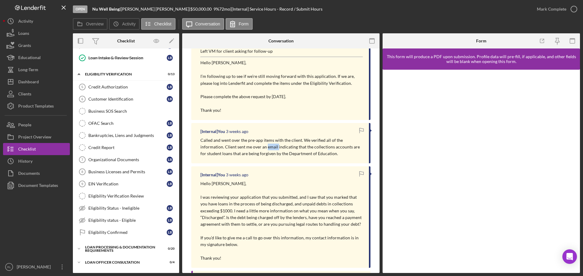
click at [271, 148] on p "Called and went over the pre-app items with the client. We verified all of the …" at bounding box center [281, 147] width 162 height 20
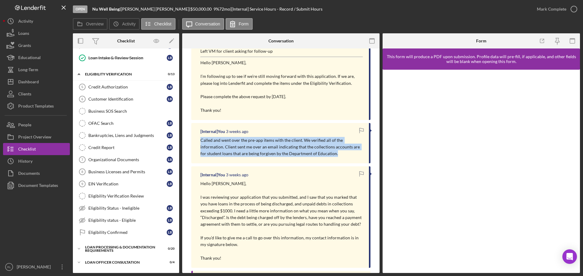
click at [271, 148] on p "Called and went over the pre-app items with the client. We verified all of the …" at bounding box center [281, 147] width 162 height 20
click at [273, 148] on p "Called and went over the pre-app items with the client. We verified all of the …" at bounding box center [281, 147] width 162 height 20
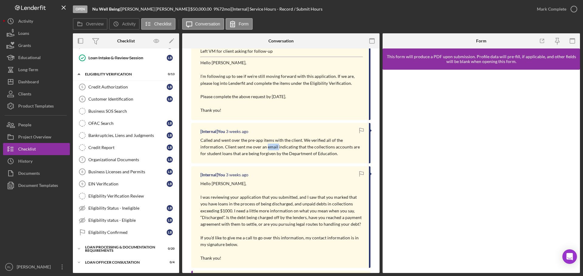
click at [273, 148] on p "Called and went over the pre-app items with the client. We verified all of the …" at bounding box center [281, 147] width 162 height 20
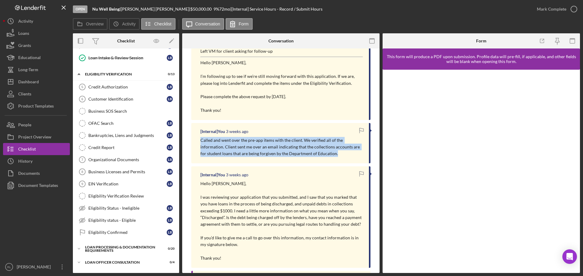
click at [273, 148] on p "Called and went over the pre-app items with the client. We verified all of the …" at bounding box center [281, 147] width 162 height 20
click at [269, 148] on p "Called and went over the pre-app items with the client. We verified all of the …" at bounding box center [281, 147] width 162 height 20
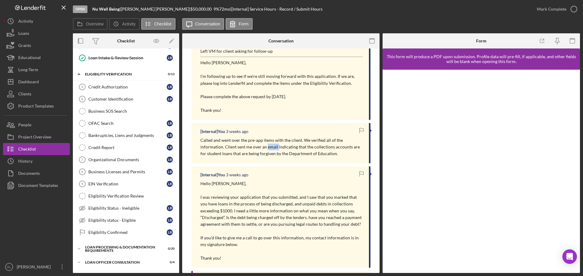
click at [269, 148] on p "Called and went over the pre-app items with the client. We verified all of the …" at bounding box center [281, 147] width 162 height 20
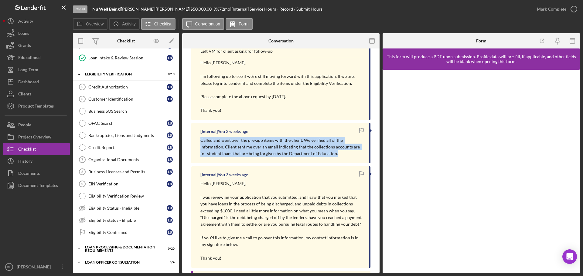
click at [269, 148] on p "Called and went over the pre-app items with the client. We verified all of the …" at bounding box center [281, 147] width 162 height 20
click at [265, 147] on p "Called and went over the pre-app items with the client. We verified all of the …" at bounding box center [281, 147] width 162 height 20
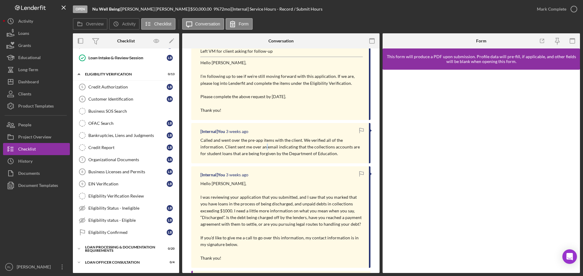
click at [265, 147] on p "Called and went over the pre-app items with the client. We verified all of the …" at bounding box center [281, 147] width 162 height 20
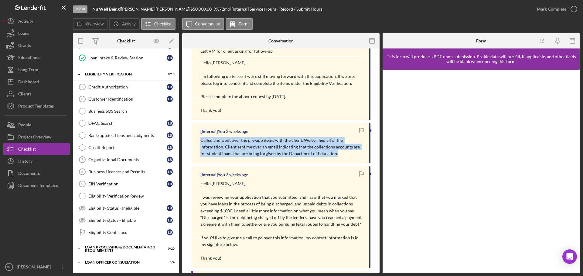
click at [265, 147] on p "Called and went over the pre-app items with the client. We verified all of the …" at bounding box center [281, 147] width 162 height 20
click at [269, 147] on p "Called and went over the pre-app items with the client. We verified all of the …" at bounding box center [281, 147] width 162 height 20
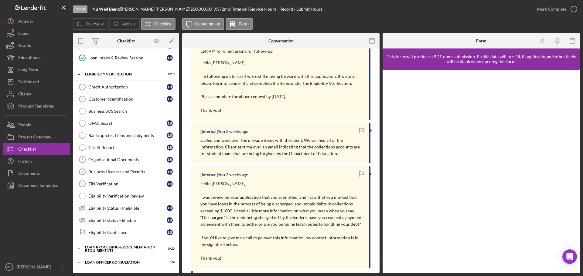
click at [267, 204] on p "I was reviewing your application that you submitted, and I saw that you marked …" at bounding box center [281, 211] width 162 height 34
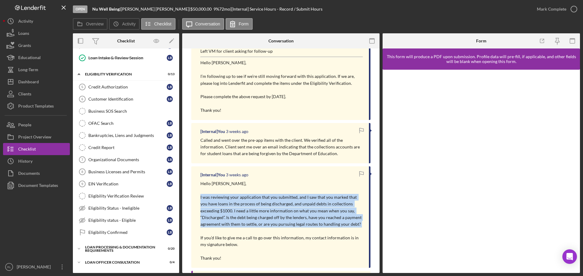
click at [267, 204] on p "I was reviewing your application that you submitted, and I saw that you marked …" at bounding box center [281, 211] width 162 height 34
click at [256, 218] on p "I was reviewing your application that you submitted, and I saw that you marked …" at bounding box center [281, 211] width 162 height 34
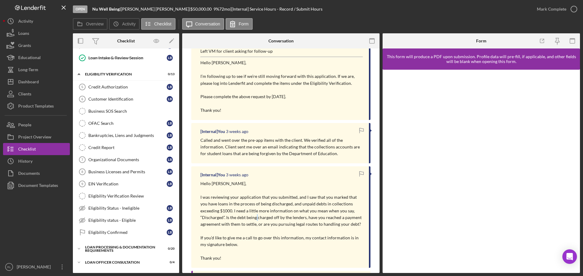
click at [256, 218] on p "I was reviewing your application that you submitted, and I saw that you marked …" at bounding box center [281, 211] width 162 height 34
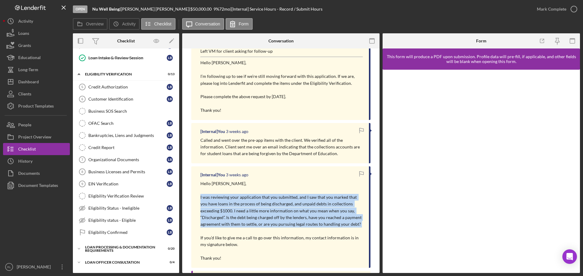
click at [256, 218] on p "I was reviewing your application that you submitted, and I saw that you marked …" at bounding box center [281, 211] width 162 height 34
click at [265, 206] on p "I was reviewing your application that you submitted, and I saw that you marked …" at bounding box center [281, 211] width 162 height 34
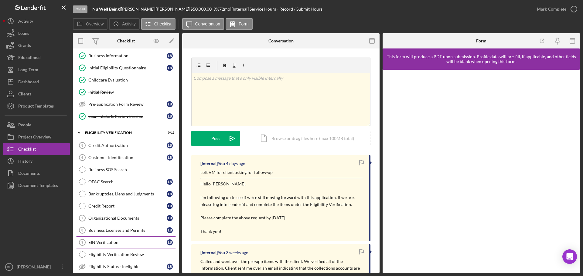
scroll to position [91, 0]
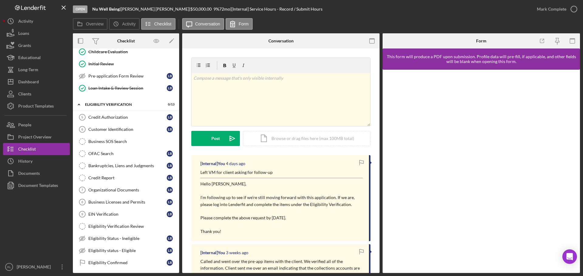
click at [240, 205] on p "I’m following up to see if we’re still moving forward with this application. If…" at bounding box center [281, 201] width 162 height 14
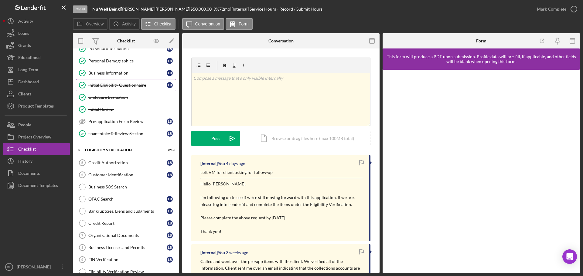
scroll to position [0, 0]
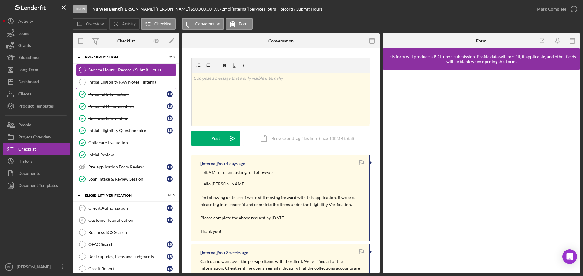
click at [120, 96] on div "Personal Information" at bounding box center [127, 94] width 78 height 5
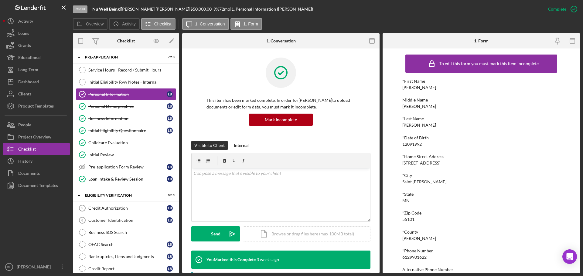
click at [401, 166] on div "To edit this form you must mark this item incomplete *First Name [PERSON_NAME] …" at bounding box center [480, 161] width 197 height 225
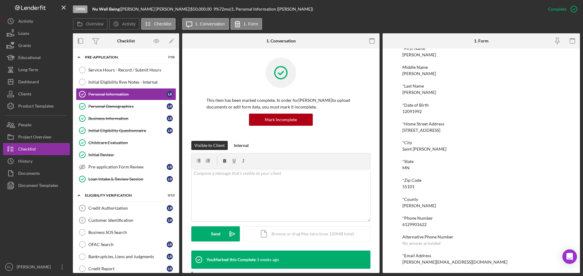
scroll to position [33, 0]
click at [417, 225] on div "6129901622" at bounding box center [414, 224] width 24 height 5
copy div "6129901622"
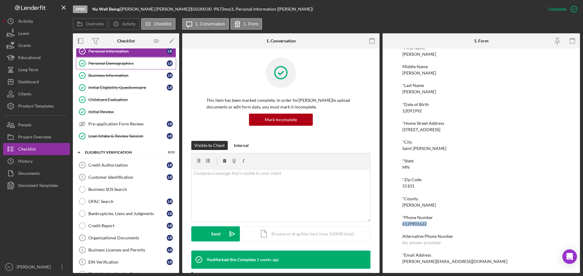
scroll to position [0, 0]
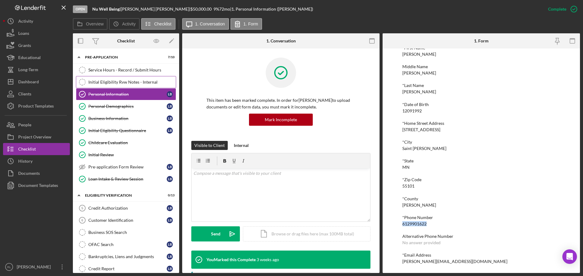
drag, startPoint x: 118, startPoint y: 72, endPoint x: 138, endPoint y: 78, distance: 20.5
click at [118, 72] on div "Service Hours - Record / Submit Hours" at bounding box center [131, 70] width 87 height 5
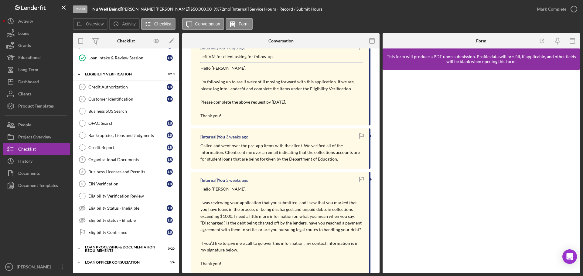
scroll to position [116, 0]
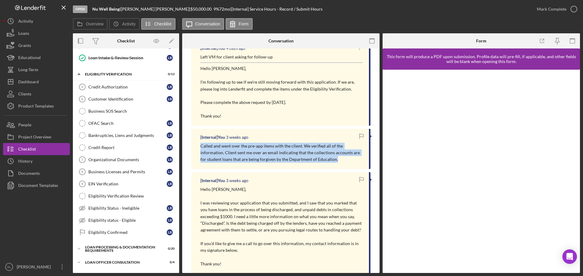
drag, startPoint x: 348, startPoint y: 158, endPoint x: 198, endPoint y: 146, distance: 150.7
click at [198, 146] on div "[Internal] You [DATE] Called and went over the pre-app items with the client. W…" at bounding box center [280, 149] width 179 height 40
drag, startPoint x: 200, startPoint y: 146, endPoint x: 349, endPoint y: 159, distance: 149.9
click at [349, 159] on div "[Internal] You [DATE] Called and went over the pre-app items with the client. W…" at bounding box center [280, 149] width 179 height 40
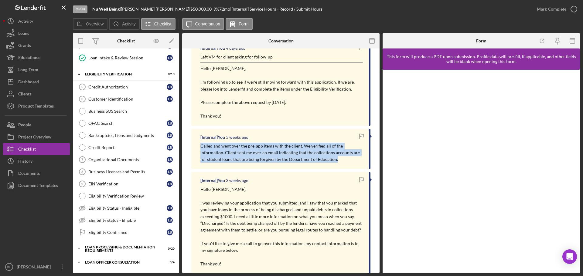
click at [349, 159] on p "Called and went over the pre-app items with the client. We verified all of the …" at bounding box center [281, 153] width 162 height 20
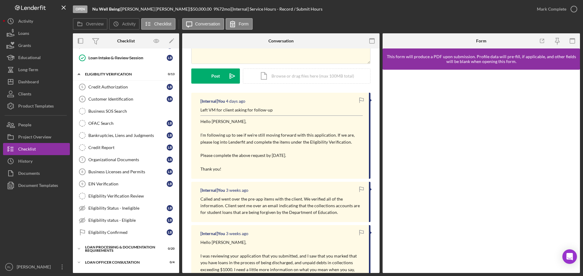
scroll to position [0, 0]
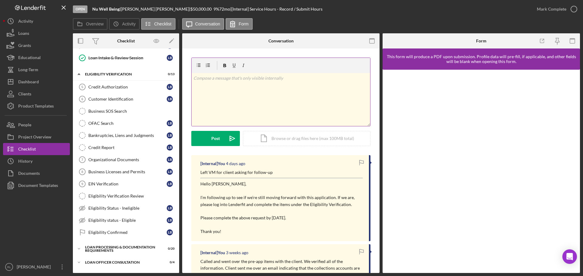
click at [271, 88] on div "v Color teal Color pink Remove color Add row above Add row below Add column bef…" at bounding box center [280, 99] width 178 height 53
click at [311, 98] on div "v Color teal Color pink Remove color Add row above Add row below Add column bef…" at bounding box center [280, 99] width 178 height 53
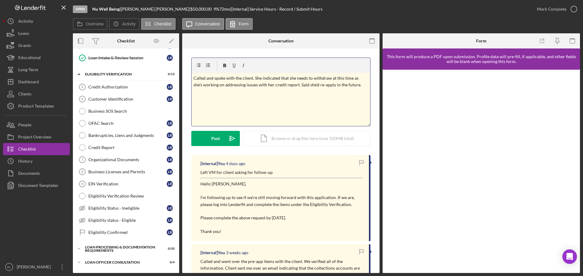
copy span "v Color teal Color pink Remove color Add row above Add row below Add column bef…"
click at [213, 137] on div "Post" at bounding box center [215, 138] width 8 height 15
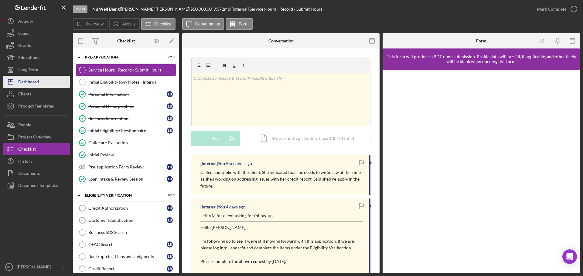
click at [28, 78] on div "Dashboard" at bounding box center [28, 83] width 21 height 14
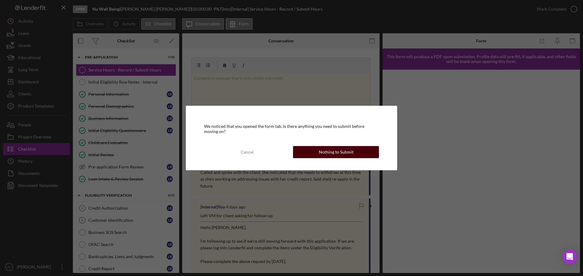
click at [309, 150] on button "Nothing to Submit" at bounding box center [336, 152] width 86 height 12
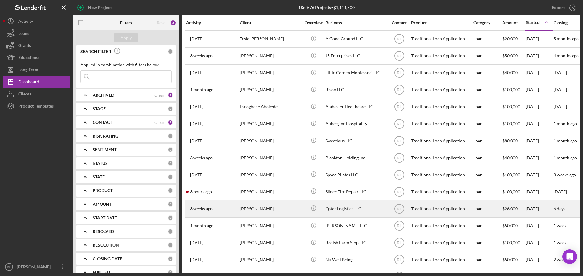
scroll to position [71, 0]
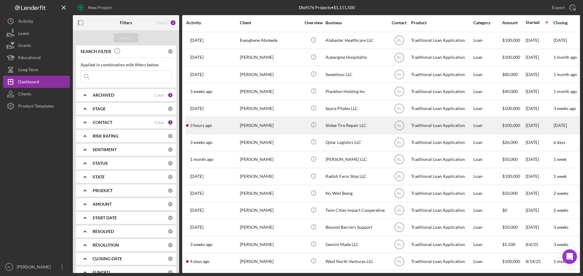
click at [345, 121] on div "Slidee Tire Repair LLC" at bounding box center [355, 125] width 61 height 16
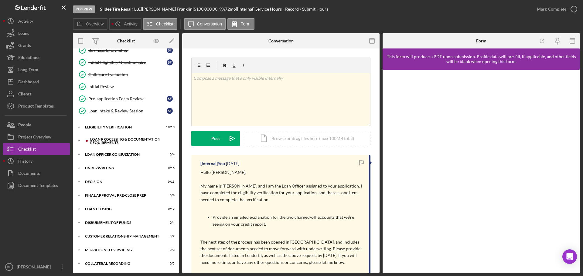
click at [119, 139] on div "Loan Processing & Documentation Requirements" at bounding box center [130, 141] width 81 height 7
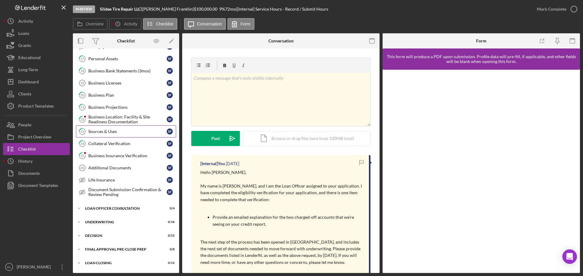
scroll to position [250, 0]
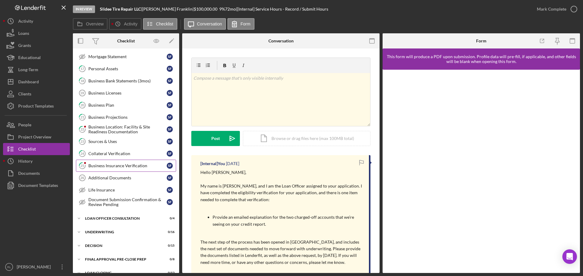
click at [112, 163] on link "25 Business Insurance Verification S F" at bounding box center [126, 166] width 100 height 12
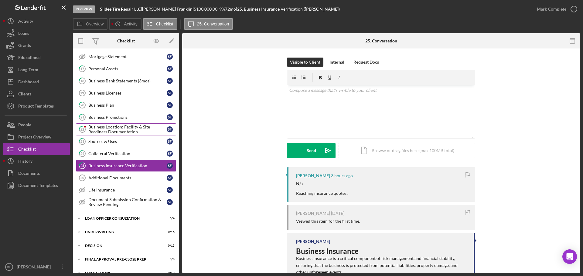
click at [124, 132] on div "Business Location: Facility & Site Readiness Documentation" at bounding box center [127, 130] width 78 height 10
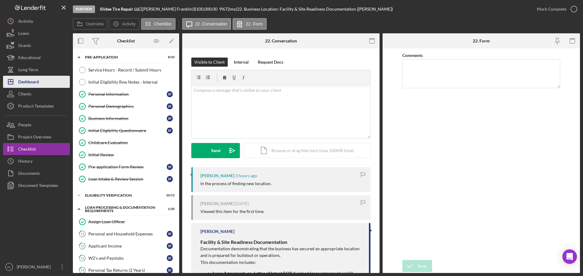
click at [34, 84] on div "Dashboard" at bounding box center [28, 83] width 21 height 14
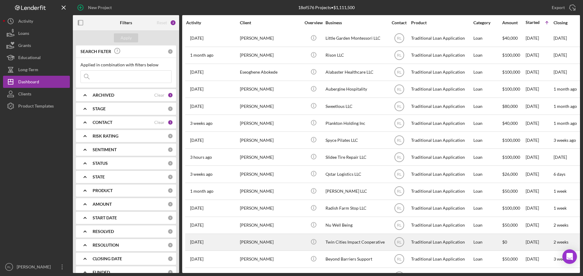
scroll to position [71, 0]
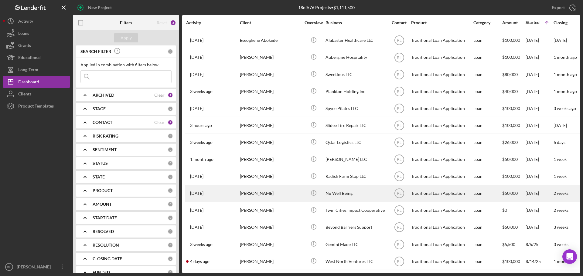
click at [286, 192] on div "[PERSON_NAME]" at bounding box center [270, 194] width 61 height 16
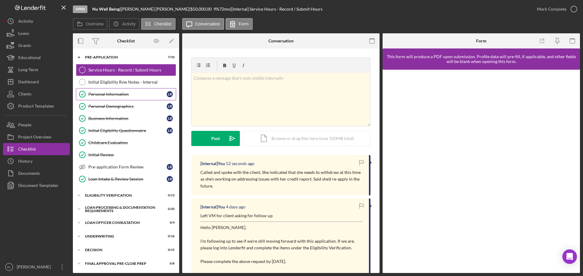
click at [122, 96] on div "Personal Information" at bounding box center [127, 94] width 78 height 5
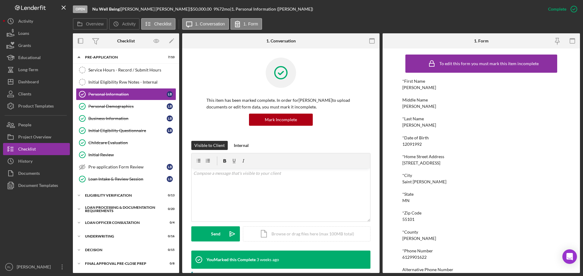
scroll to position [33, 0]
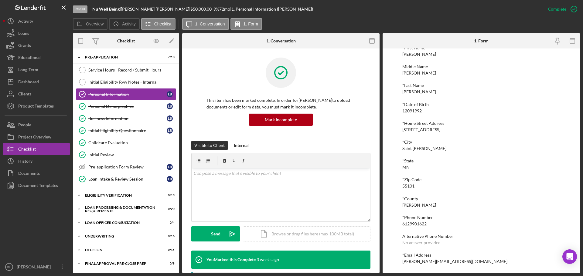
click at [426, 261] on div "[PERSON_NAME][EMAIL_ADDRESS][DOMAIN_NAME]" at bounding box center [454, 261] width 105 height 5
copy div "[PERSON_NAME][EMAIL_ADDRESS][DOMAIN_NAME] Logo-Reversed Created with Sketch. Ic…"
click at [120, 191] on div "Icon/Expander Eligibility Verification 0 / 13" at bounding box center [126, 196] width 106 height 12
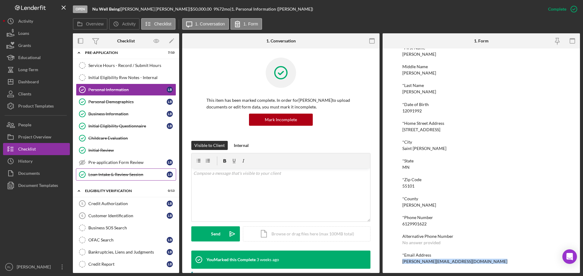
scroll to position [0, 0]
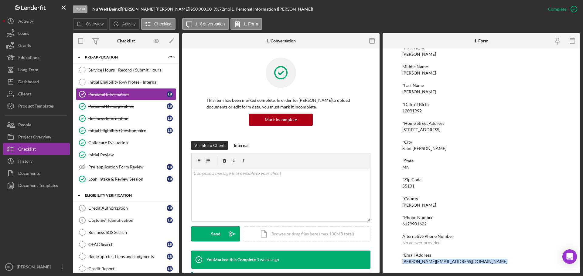
click at [109, 196] on div "Eligibility Verification" at bounding box center [128, 196] width 86 height 4
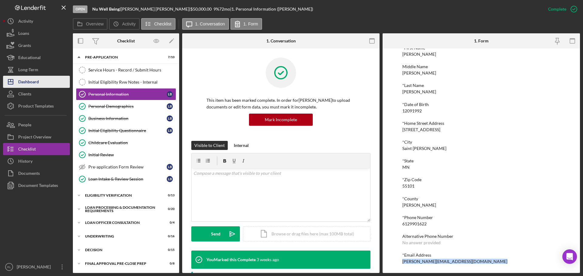
click at [41, 78] on button "Icon/Dashboard Dashboard" at bounding box center [36, 82] width 67 height 12
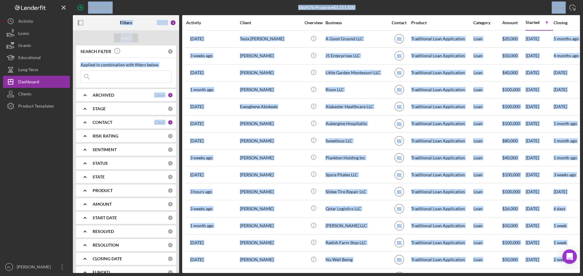
click at [175, 4] on div "New Project" at bounding box center [157, 7] width 169 height 15
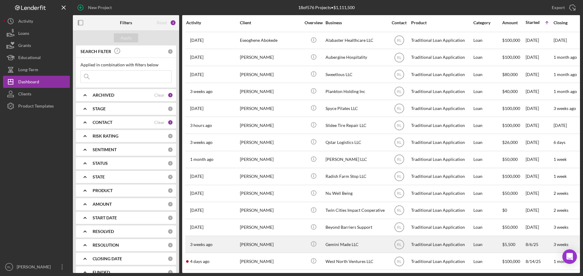
scroll to position [71, 0]
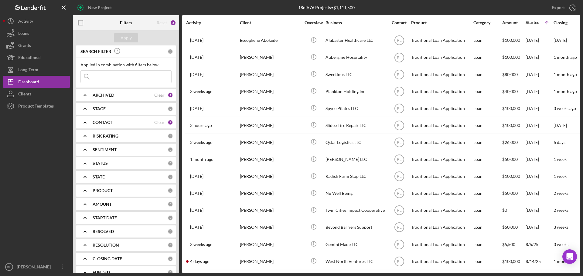
click at [117, 125] on div "CONTACT" at bounding box center [124, 122] width 62 height 5
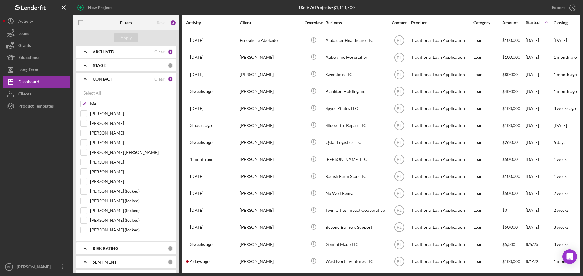
scroll to position [0, 0]
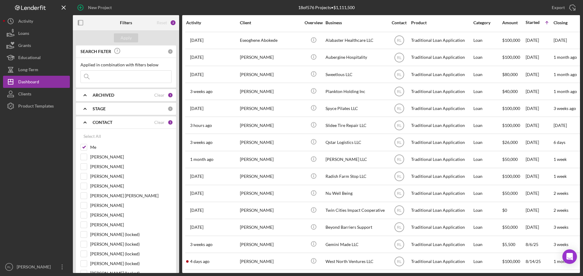
click at [104, 124] on b "CONTACT" at bounding box center [103, 122] width 20 height 5
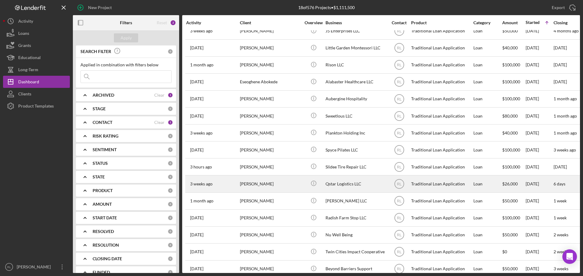
scroll to position [71, 0]
